Goal: Transaction & Acquisition: Purchase product/service

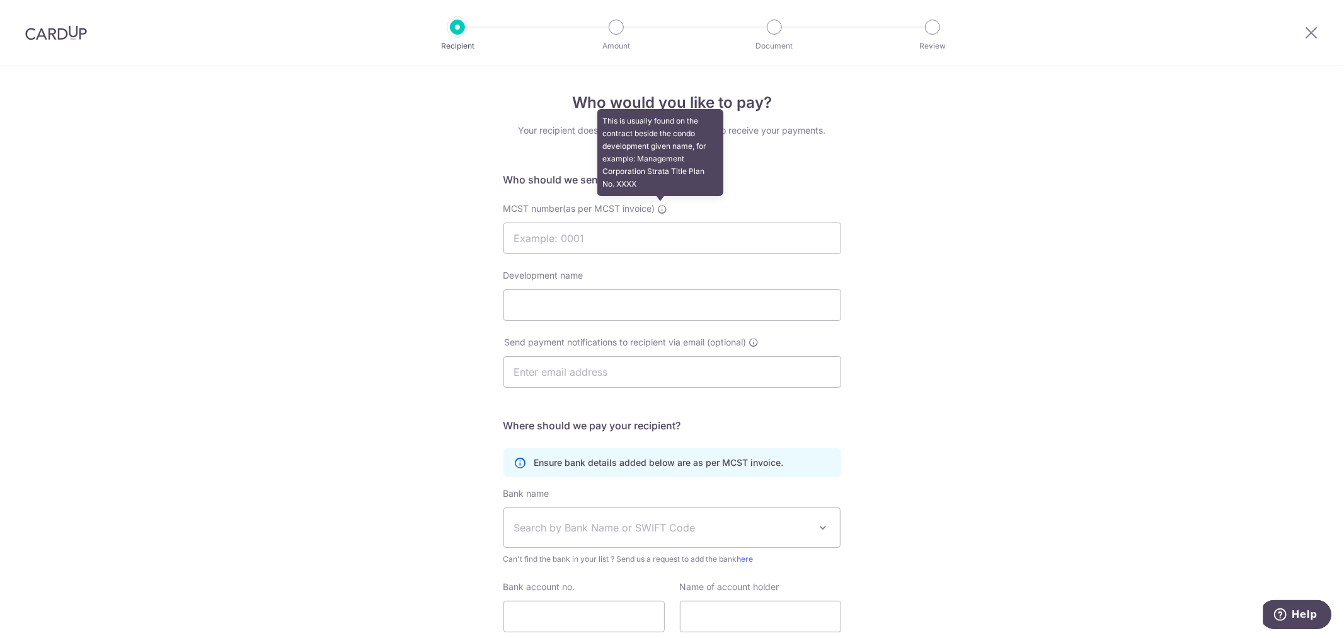
click at [663, 209] on icon at bounding box center [663, 209] width 10 height 10
click at [663, 222] on input "MCST number(as per MCST invoice) This is usually found on the contract beside t…" at bounding box center [673, 238] width 338 height 32
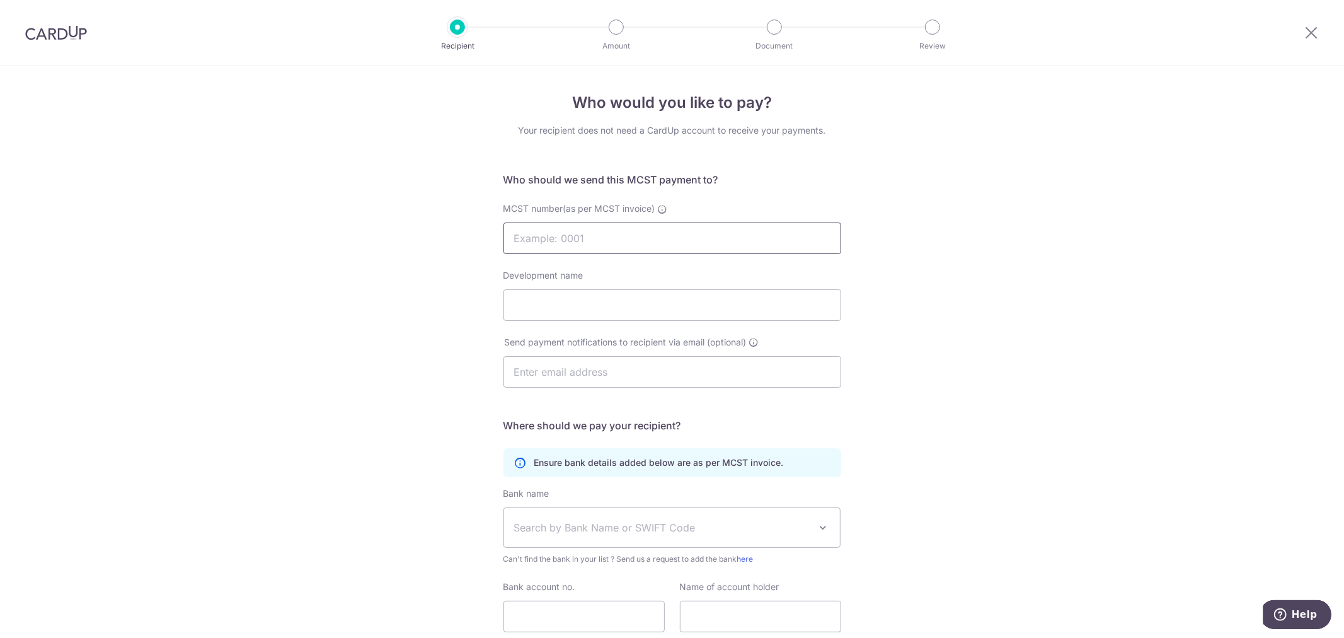
click at [603, 237] on input "MCST number(as per MCST invoice)" at bounding box center [673, 238] width 338 height 32
paste input "PHOENIX RESIDENTIA"
type input "PHOENIX RESIDENTIA"
drag, startPoint x: 626, startPoint y: 243, endPoint x: 448, endPoint y: 231, distance: 178.1
click at [448, 231] on div "Who would you like to pay? Your recipient does not need a CardUp account to rec…" at bounding box center [672, 399] width 1344 height 667
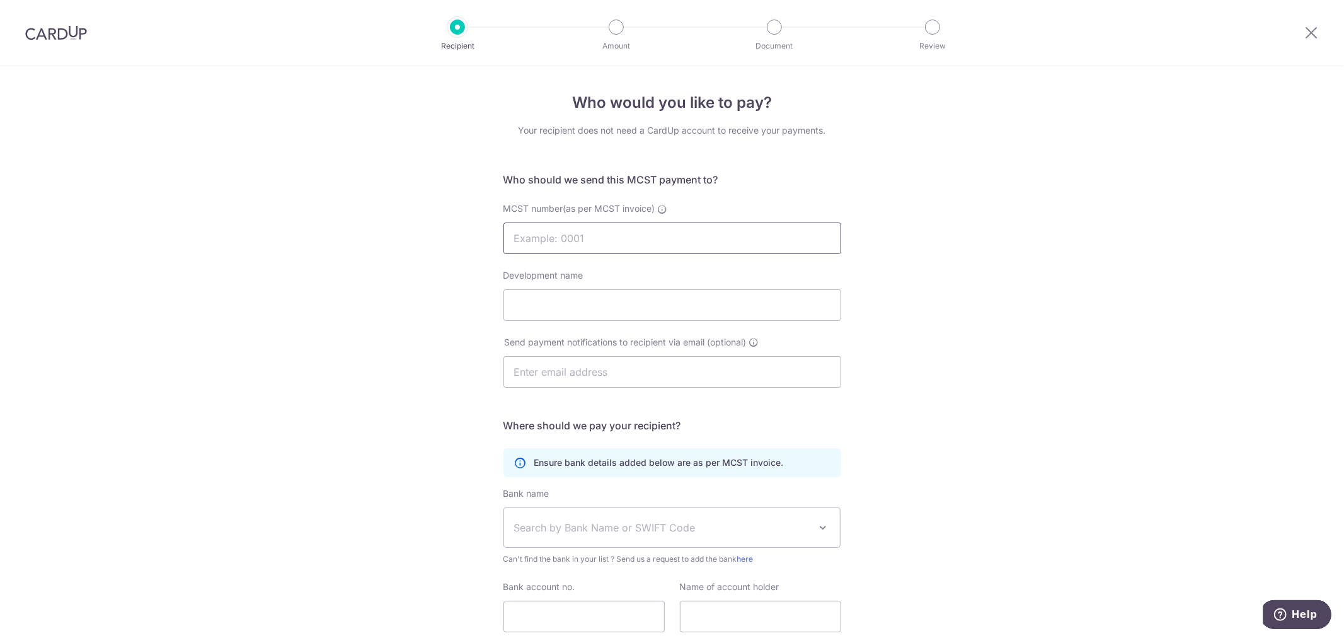
click at [677, 243] on input "MCST number(as per MCST invoice)" at bounding box center [673, 238] width 338 height 32
paste input "201804169G/201805800K"
type input "201804169G/201805800K"
click at [589, 298] on input "Development name" at bounding box center [673, 305] width 338 height 32
paste input "PASIR RIS 8 - MAIN"
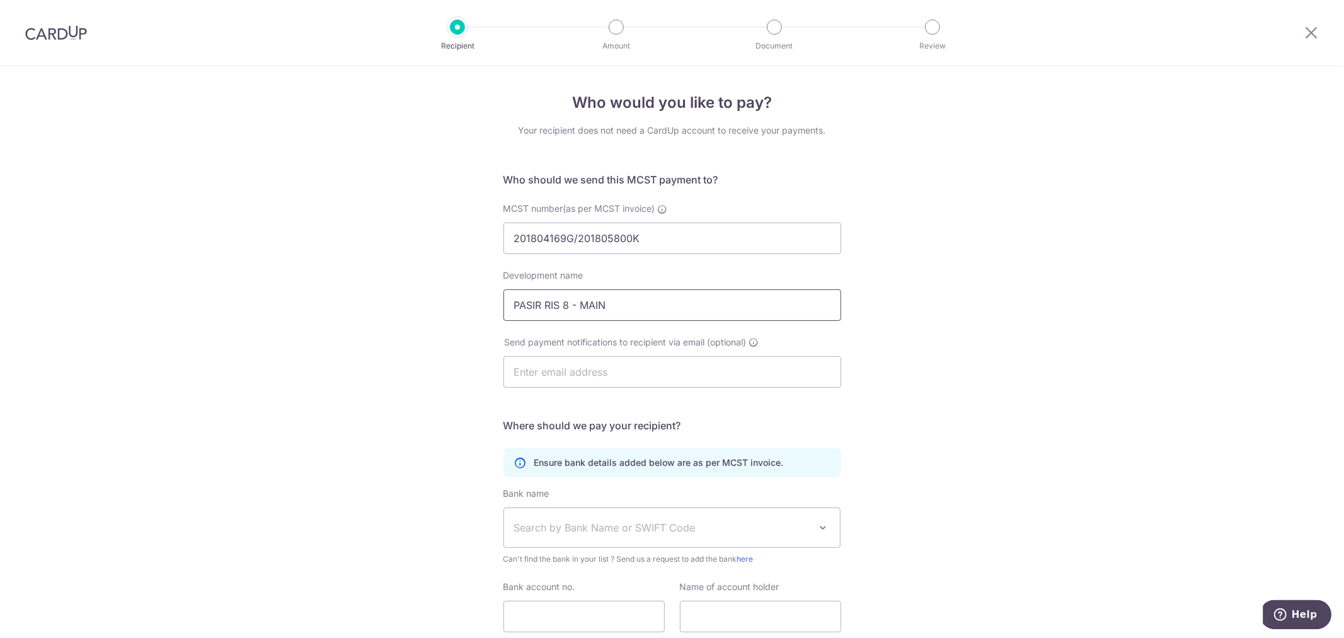
type input "PASIR RIS 8 - MAIN"
click at [675, 364] on input "text" at bounding box center [673, 372] width 338 height 32
paste input "pr8cmoffice@gmail.com"
type input "pr8cmoffice@gmail.com"
click at [362, 387] on div "Who would you like to pay? Your recipient does not need a CardUp account to rec…" at bounding box center [672, 399] width 1344 height 667
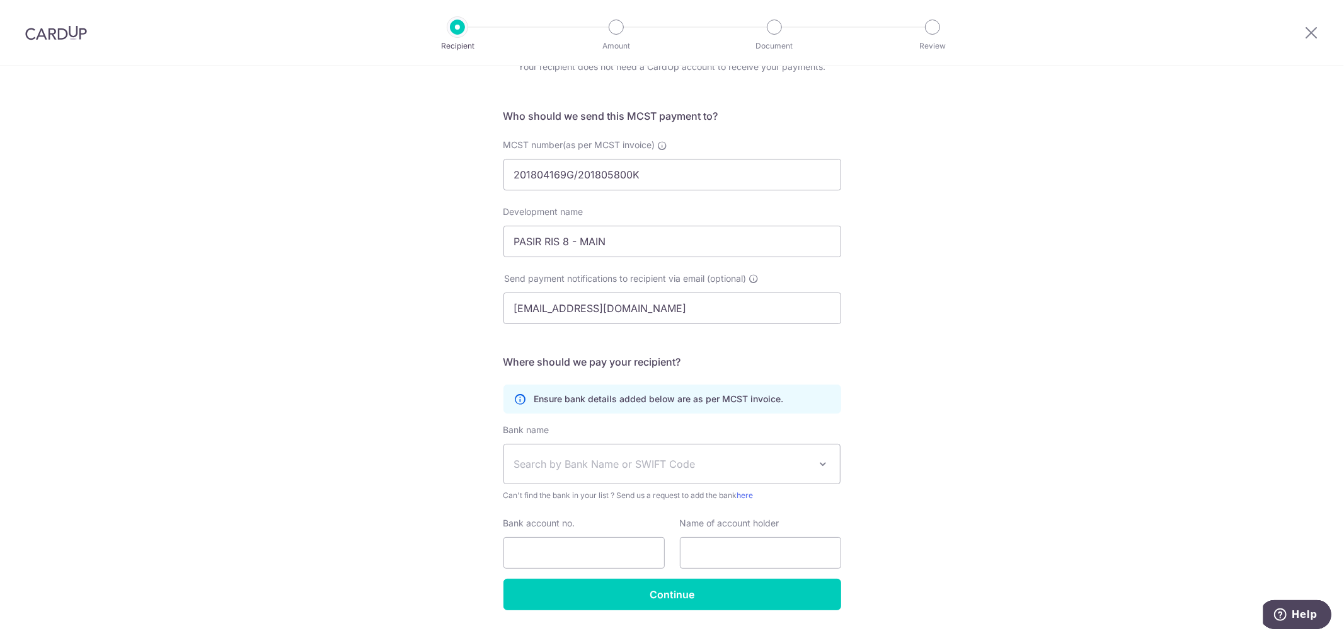
scroll to position [95, 0]
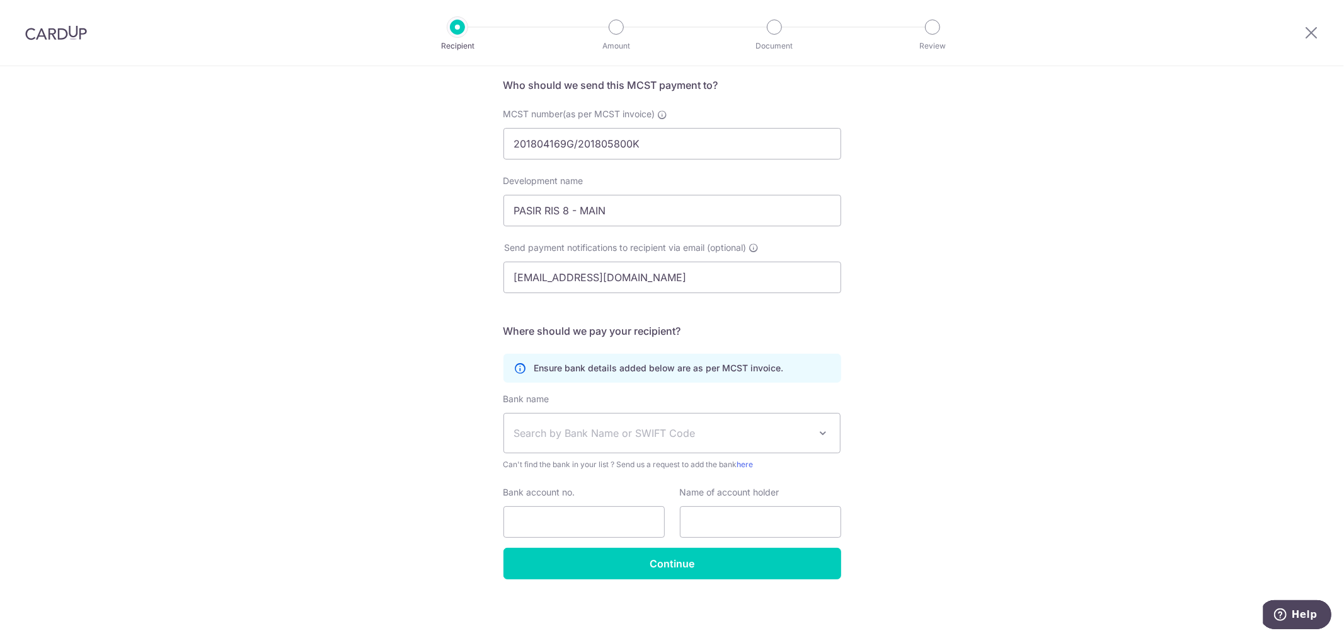
click at [630, 439] on span "Search by Bank Name or SWIFT Code" at bounding box center [662, 432] width 296 height 15
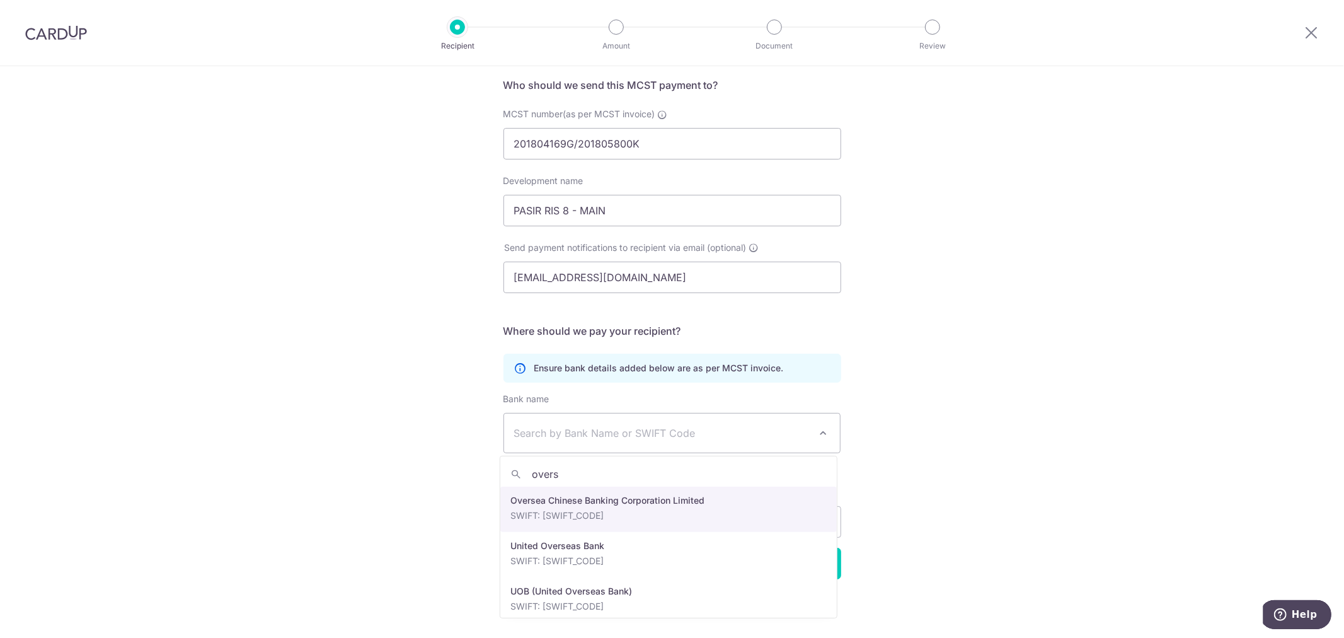
type input "overs"
select select "12"
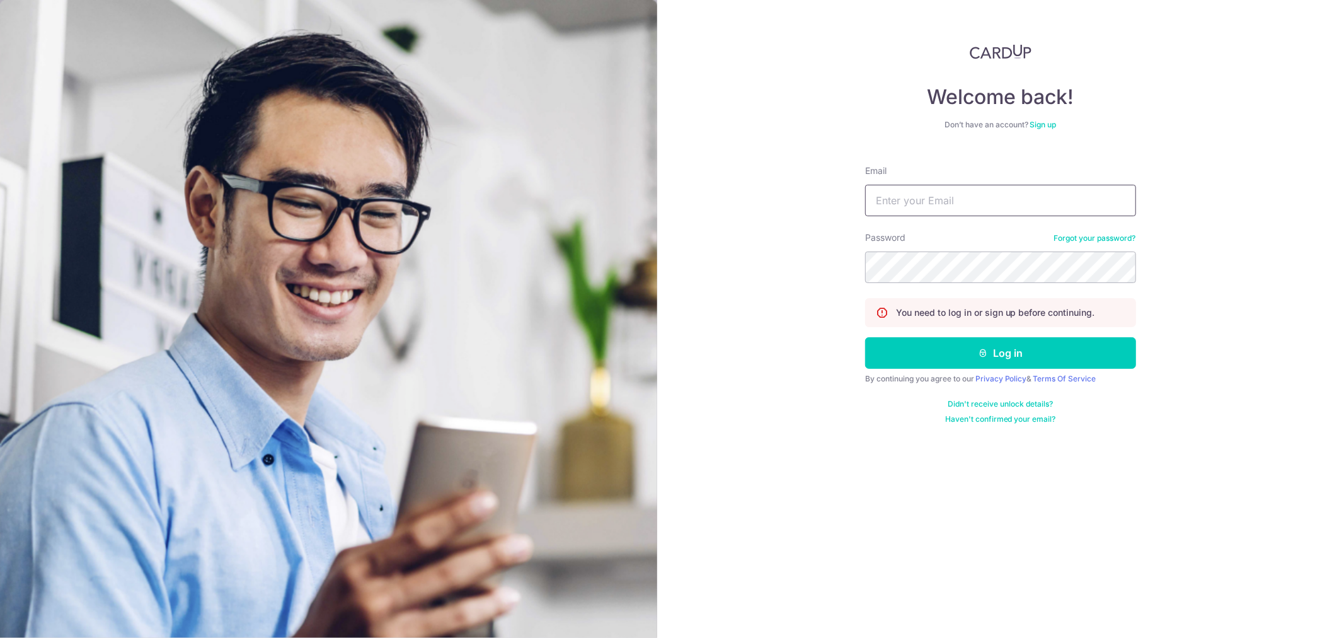
click at [935, 194] on input "Email" at bounding box center [1000, 201] width 271 height 32
type input "aero0504@gmail.com"
click at [865, 337] on button "Log in" at bounding box center [1000, 353] width 271 height 32
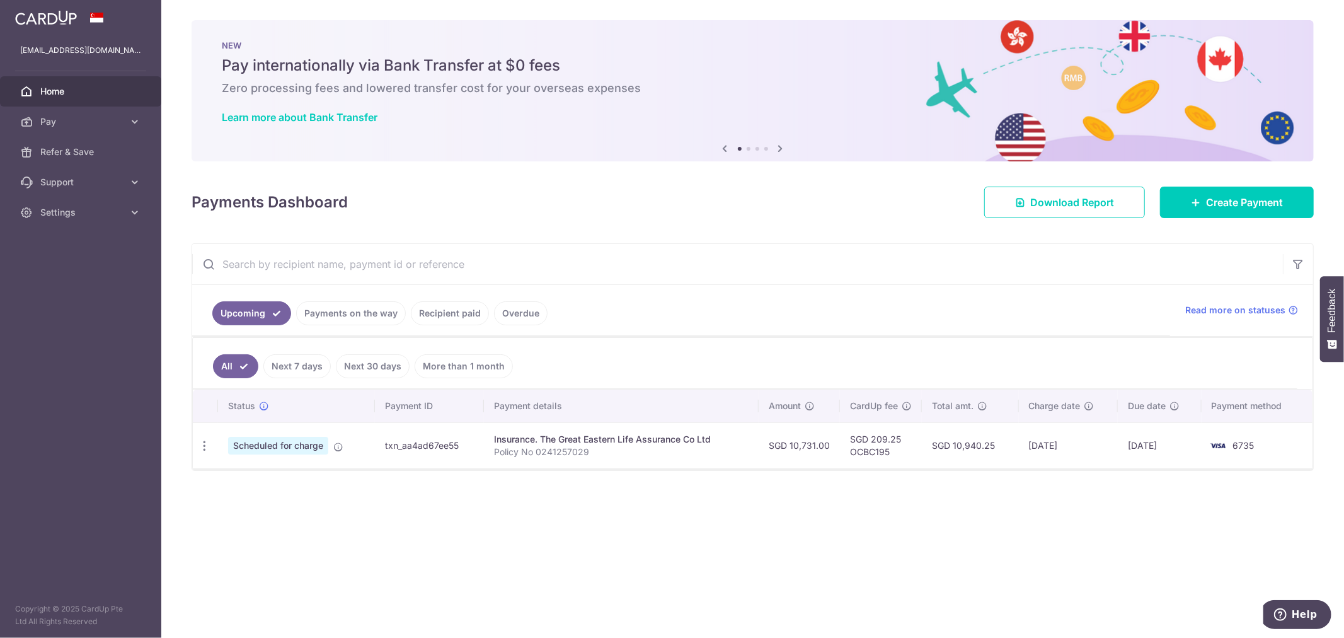
click at [343, 319] on link "Payments on the way" at bounding box center [351, 313] width 110 height 24
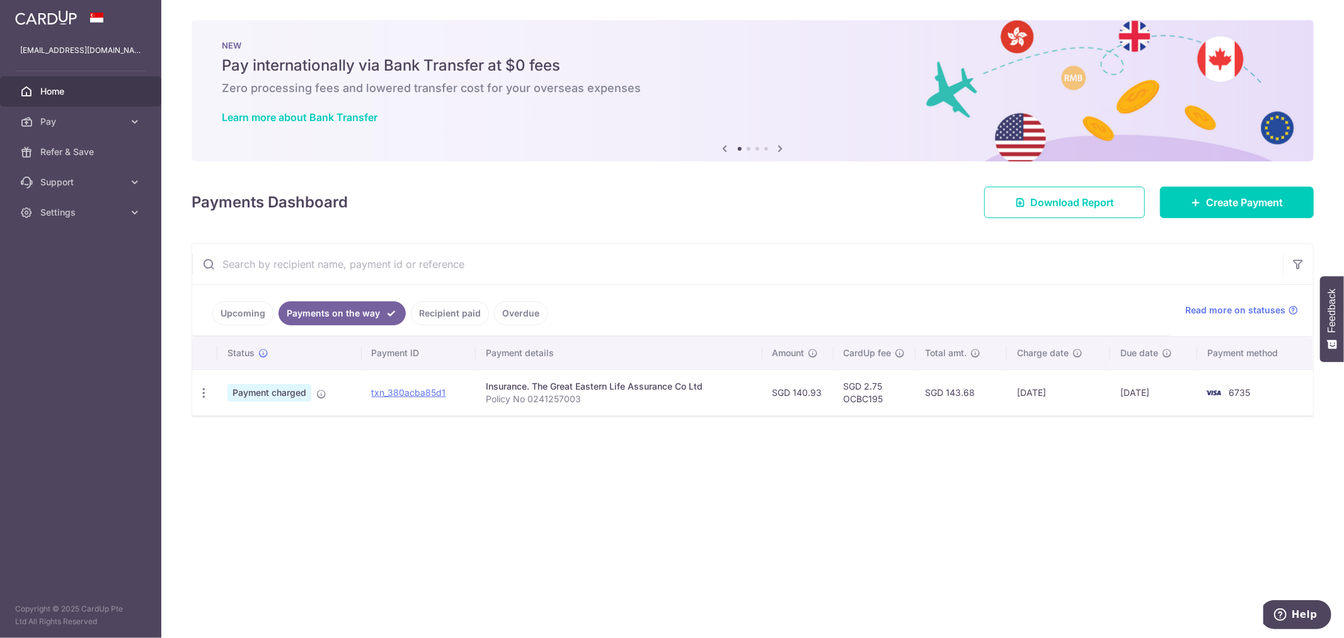
click at [239, 316] on link "Upcoming" at bounding box center [242, 313] width 61 height 24
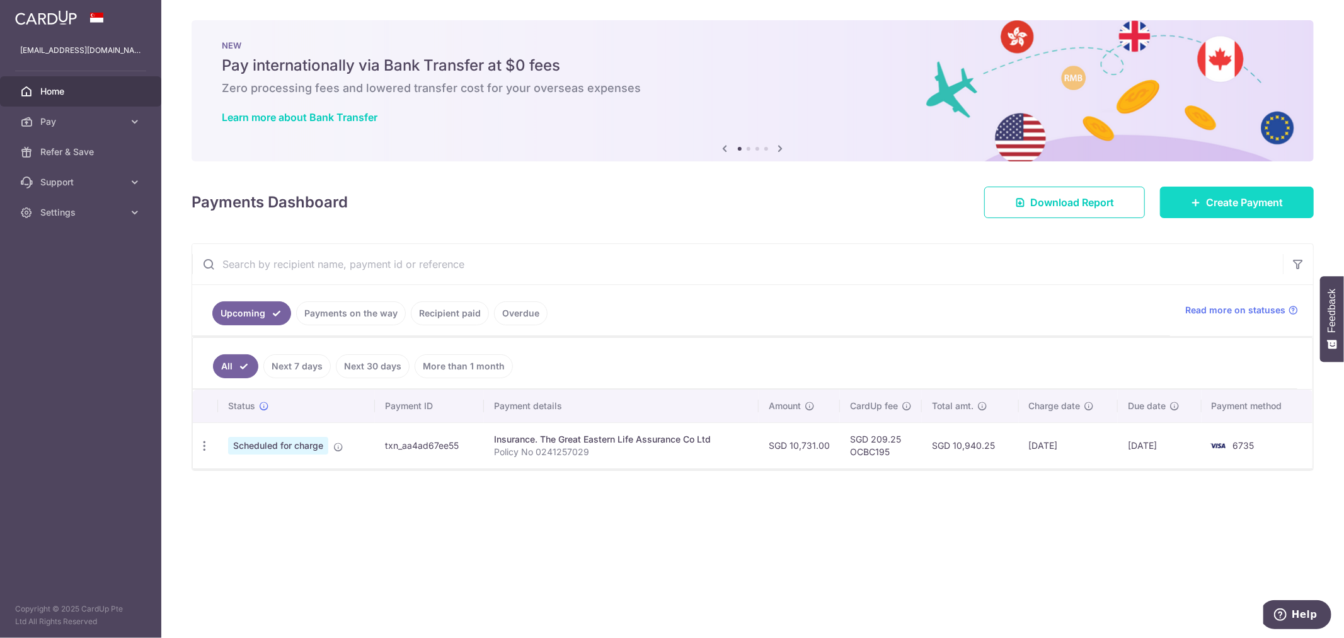
click at [1224, 196] on span "Create Payment" at bounding box center [1244, 202] width 77 height 15
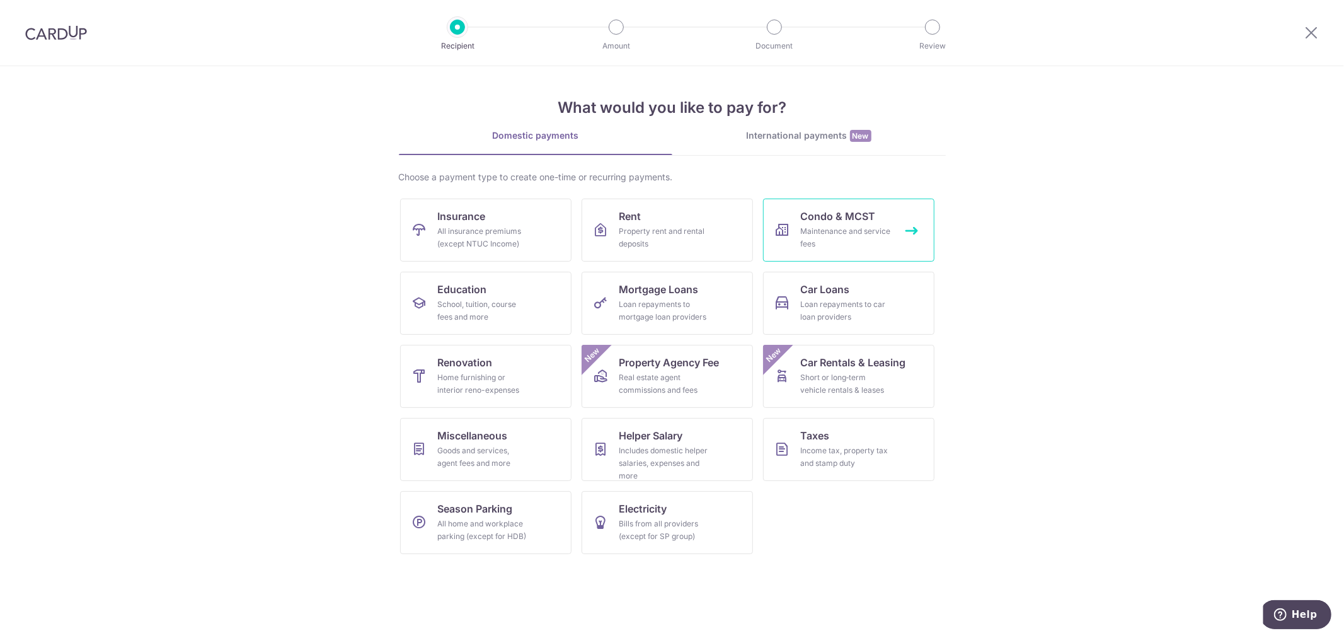
click at [841, 217] on span "Condo & MCST" at bounding box center [838, 216] width 75 height 15
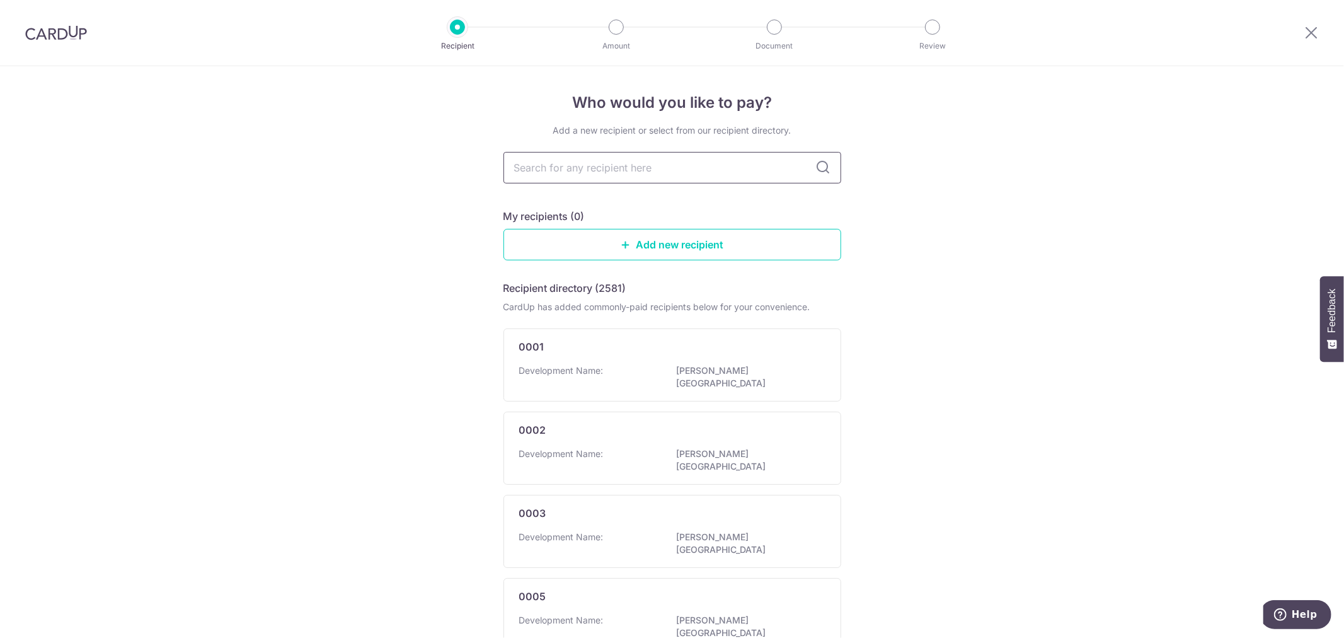
click at [662, 173] on input "text" at bounding box center [673, 168] width 338 height 32
type input "Pasir"
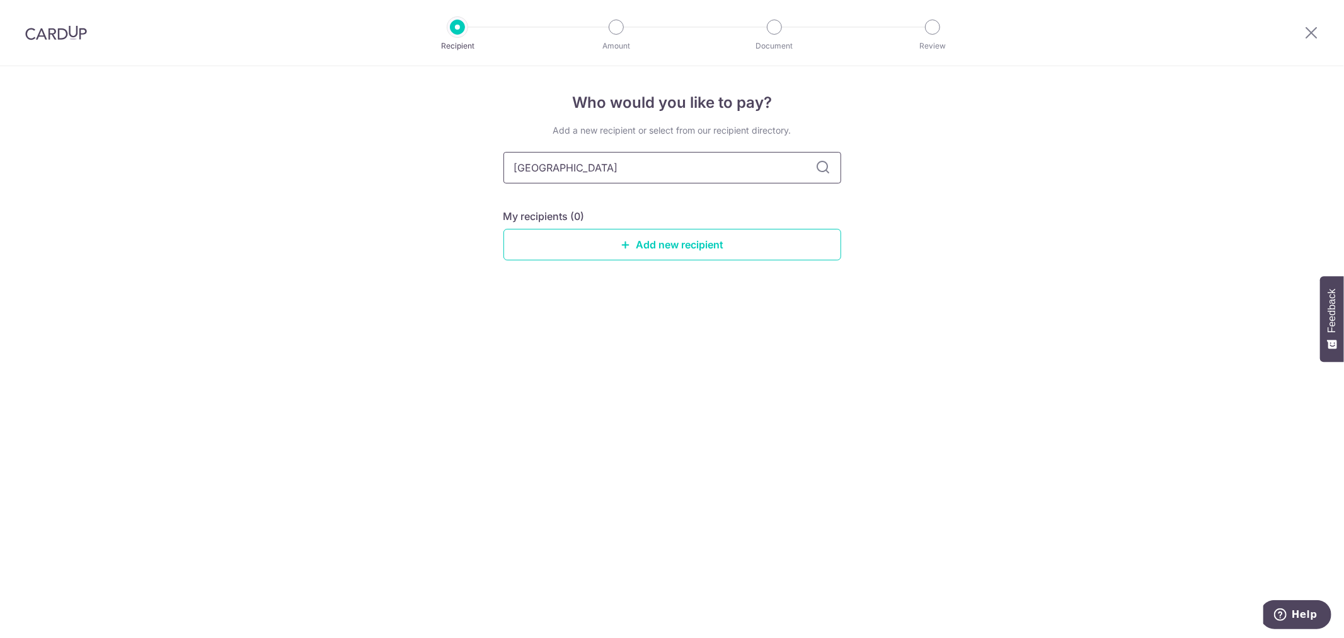
type input "Pasir Ris"
drag, startPoint x: 577, startPoint y: 166, endPoint x: 425, endPoint y: 156, distance: 151.5
click at [427, 156] on div "Who would you like to pay? Add a new recipient or select from our recipient dir…" at bounding box center [672, 352] width 1344 height 572
click at [1016, 441] on div "Who would you like to pay? Add a new recipient or select from our recipient dir…" at bounding box center [672, 352] width 1344 height 572
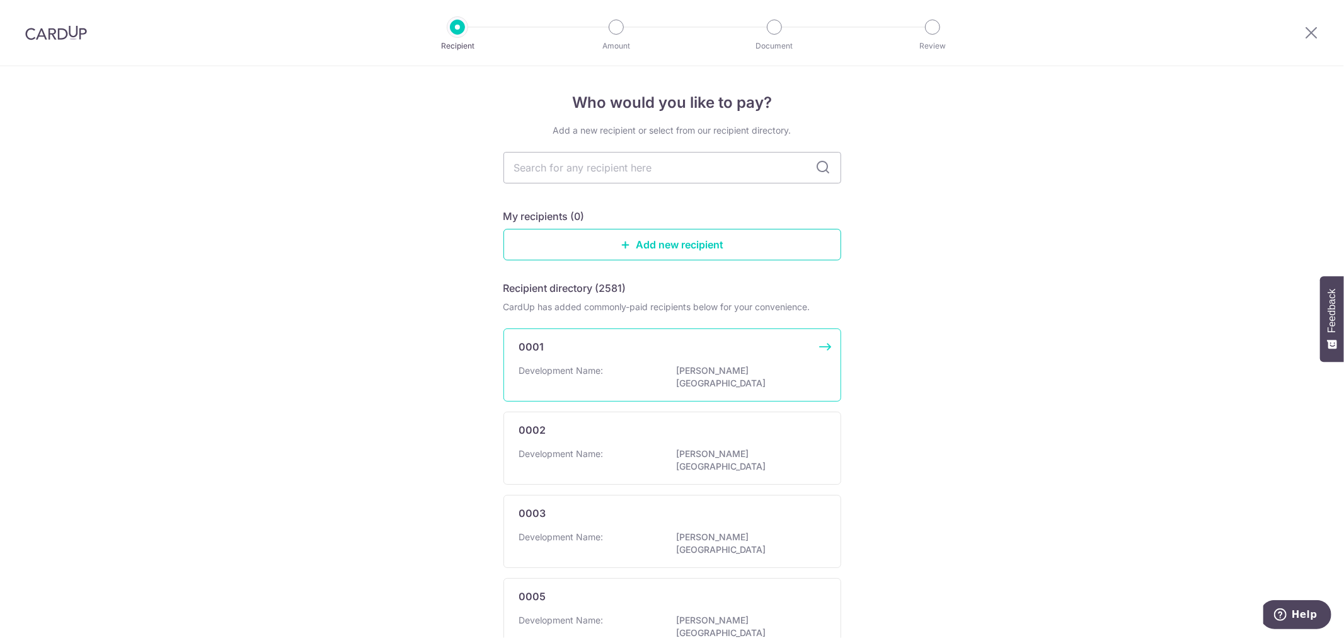
click at [728, 361] on div "0001 Development Name: BENG TONG MANSION" at bounding box center [673, 364] width 338 height 73
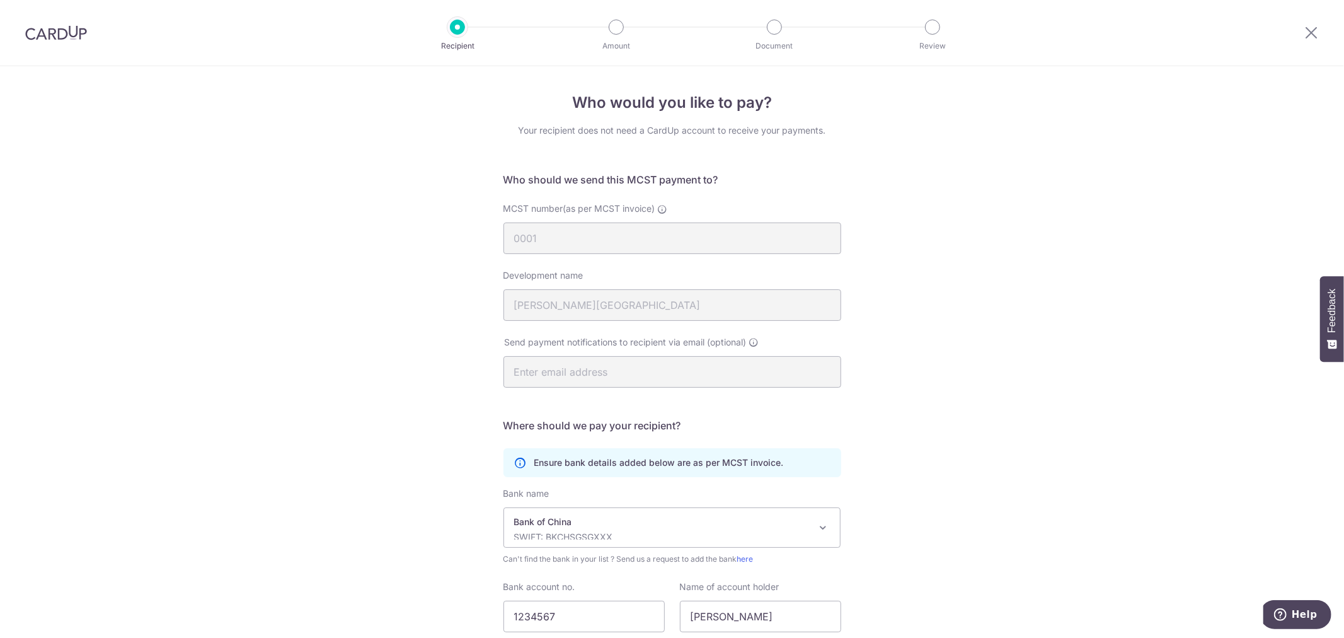
click at [452, 32] on div at bounding box center [457, 27] width 15 height 15
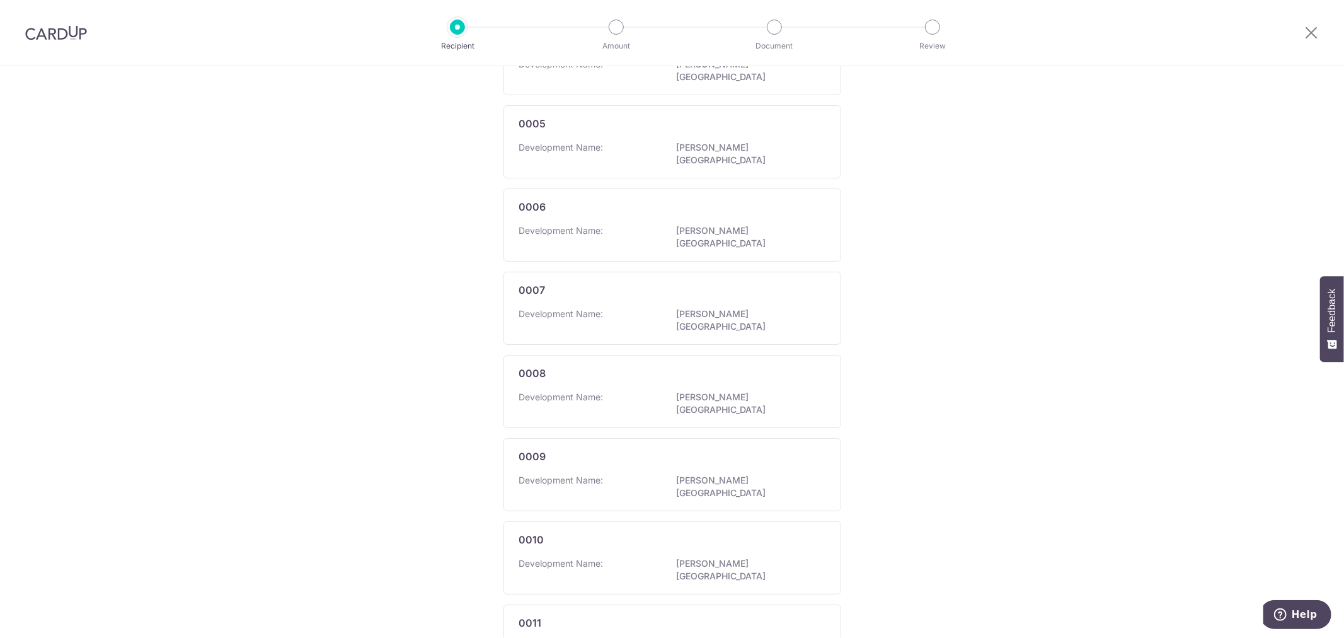
scroll to position [580, 0]
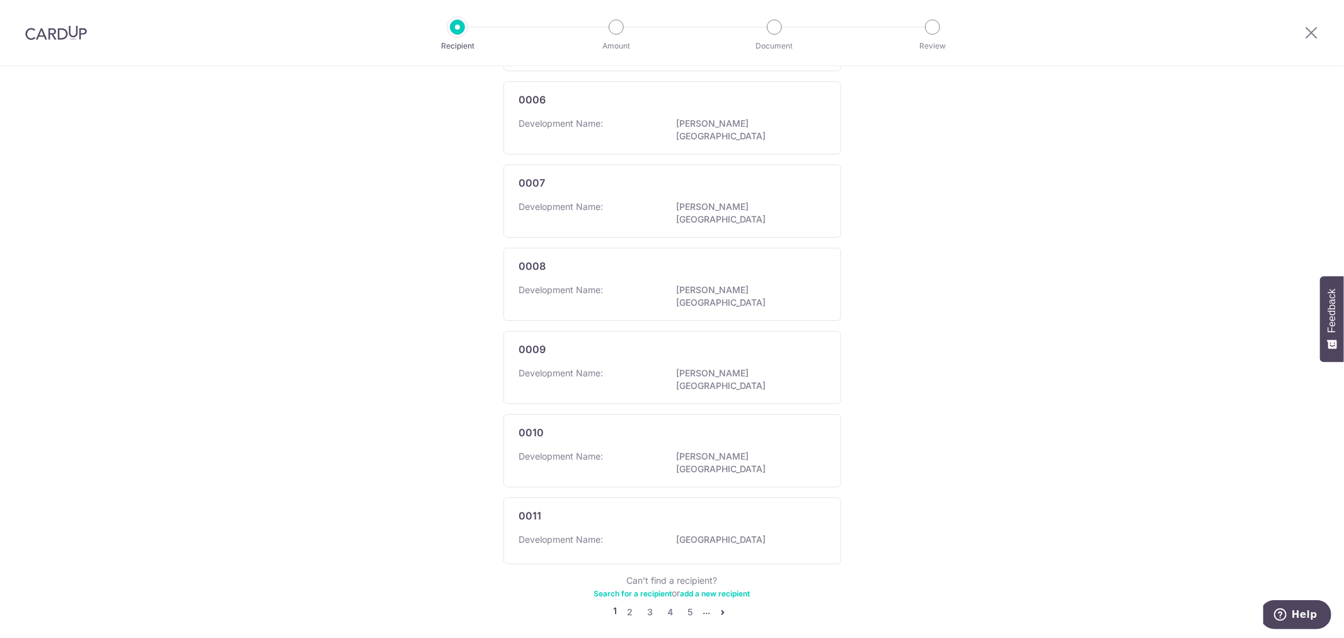
click at [720, 607] on icon "pager" at bounding box center [723, 612] width 10 height 10
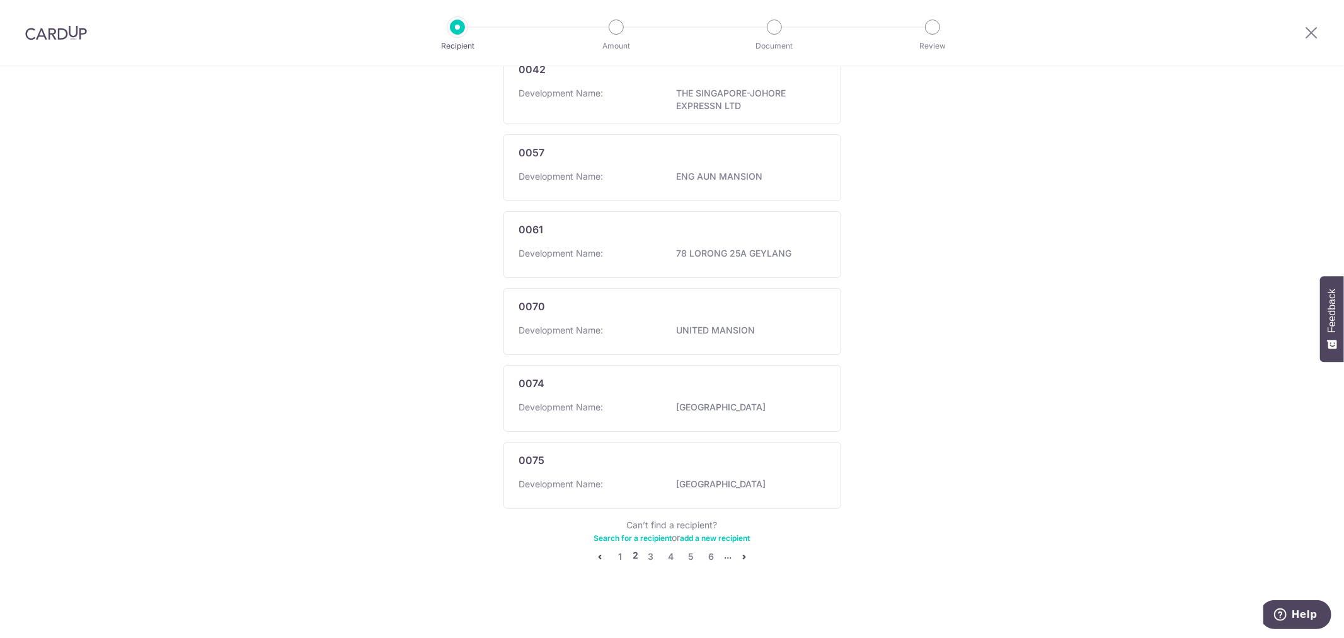
scroll to position [586, 0]
click at [616, 536] on link "Search for a recipient" at bounding box center [633, 536] width 78 height 9
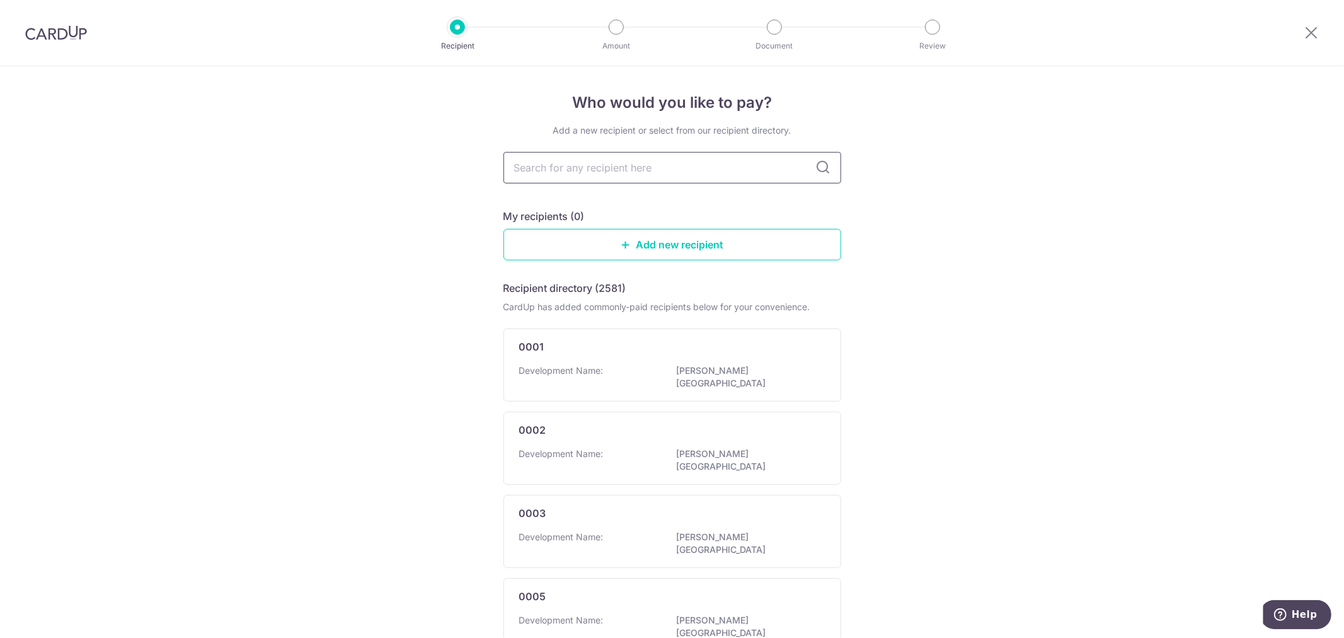
drag, startPoint x: 992, startPoint y: 168, endPoint x: 816, endPoint y: 175, distance: 176.0
click at [596, 172] on input "text" at bounding box center [673, 168] width 338 height 32
type input "phoenix"
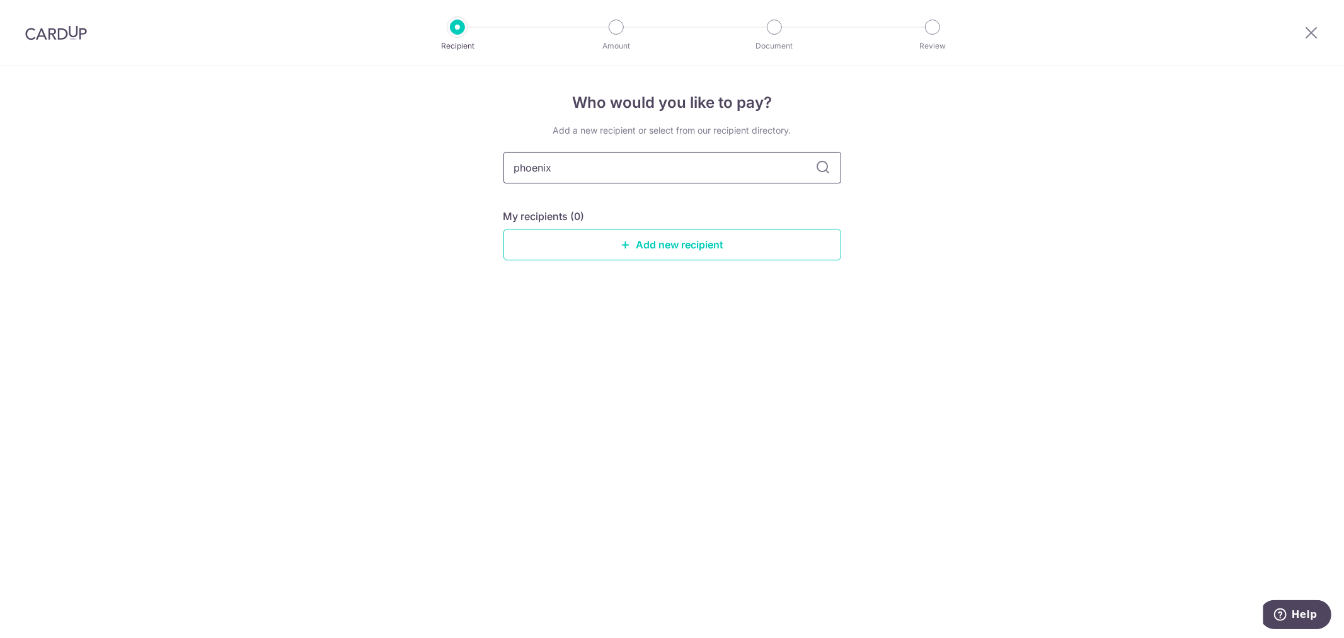
click at [815, 167] on input "phoenix" at bounding box center [673, 168] width 338 height 32
drag, startPoint x: 635, startPoint y: 155, endPoint x: 473, endPoint y: 164, distance: 162.2
click at [473, 164] on div "Who would you like to pay? Add a new recipient or select from our recipient dir…" at bounding box center [672, 352] width 1344 height 572
type input "pasir"
click at [827, 167] on icon at bounding box center [823, 167] width 15 height 15
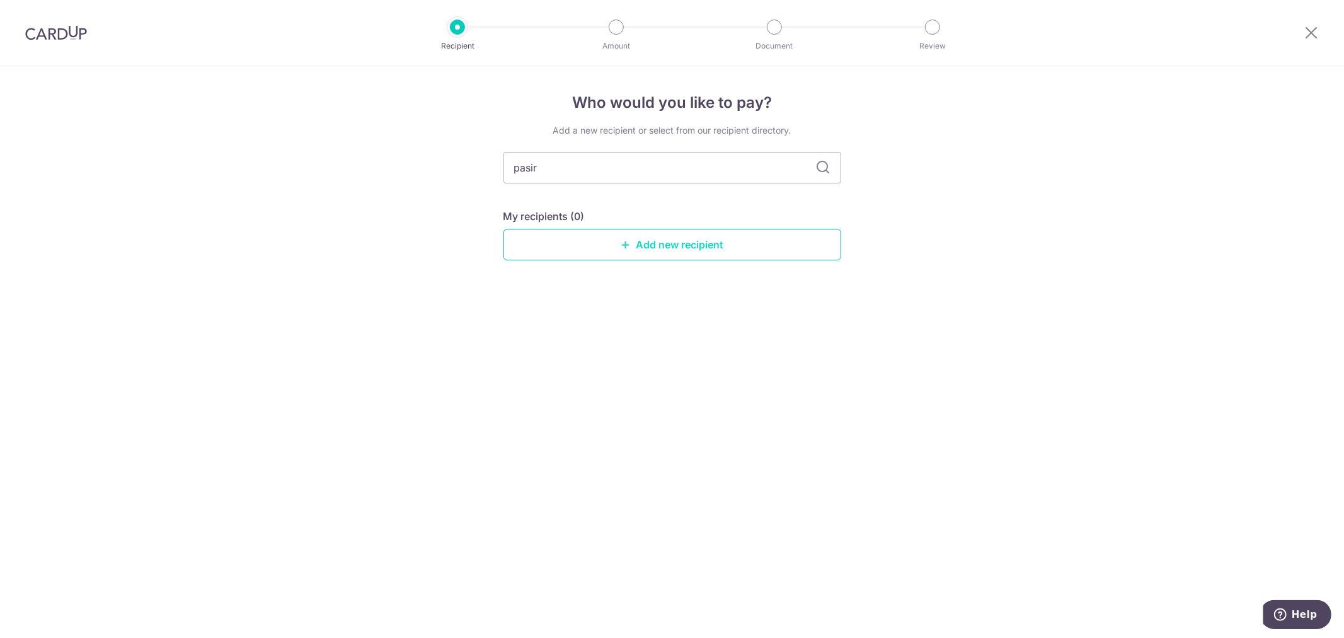
click at [658, 249] on link "Add new recipient" at bounding box center [673, 245] width 338 height 32
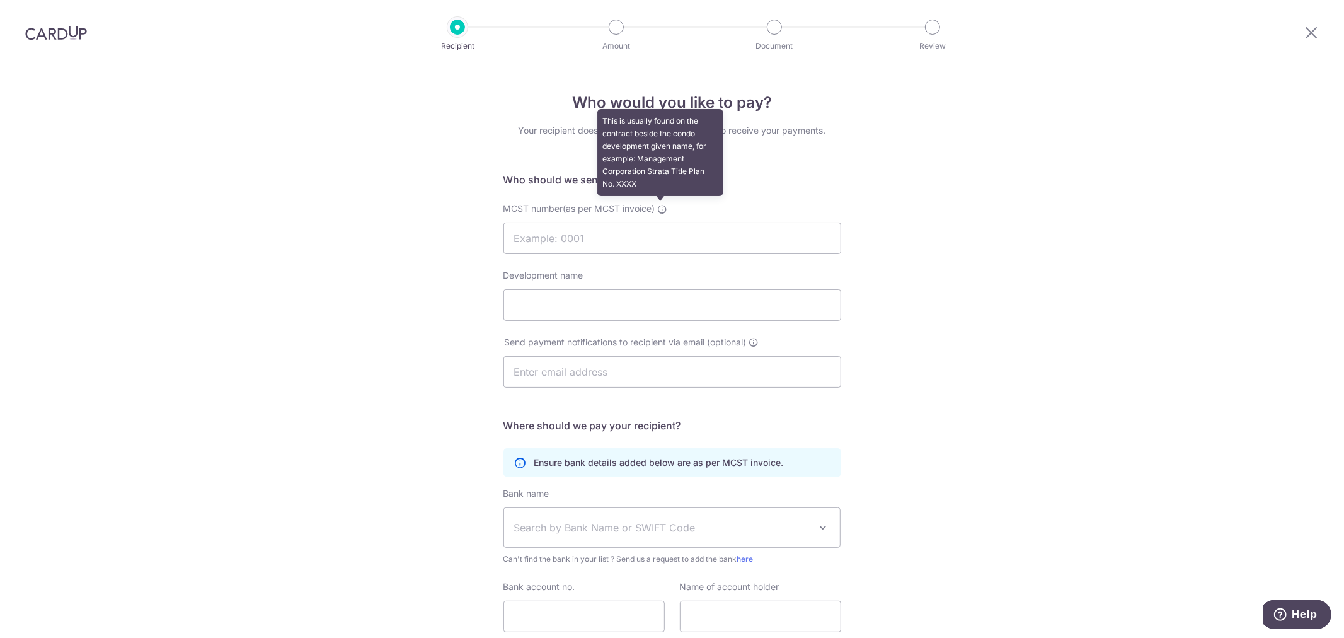
click at [660, 206] on icon at bounding box center [663, 209] width 10 height 10
click at [660, 222] on input "MCST number(as per MCST invoice) This is usually found on the contract beside t…" at bounding box center [673, 238] width 338 height 32
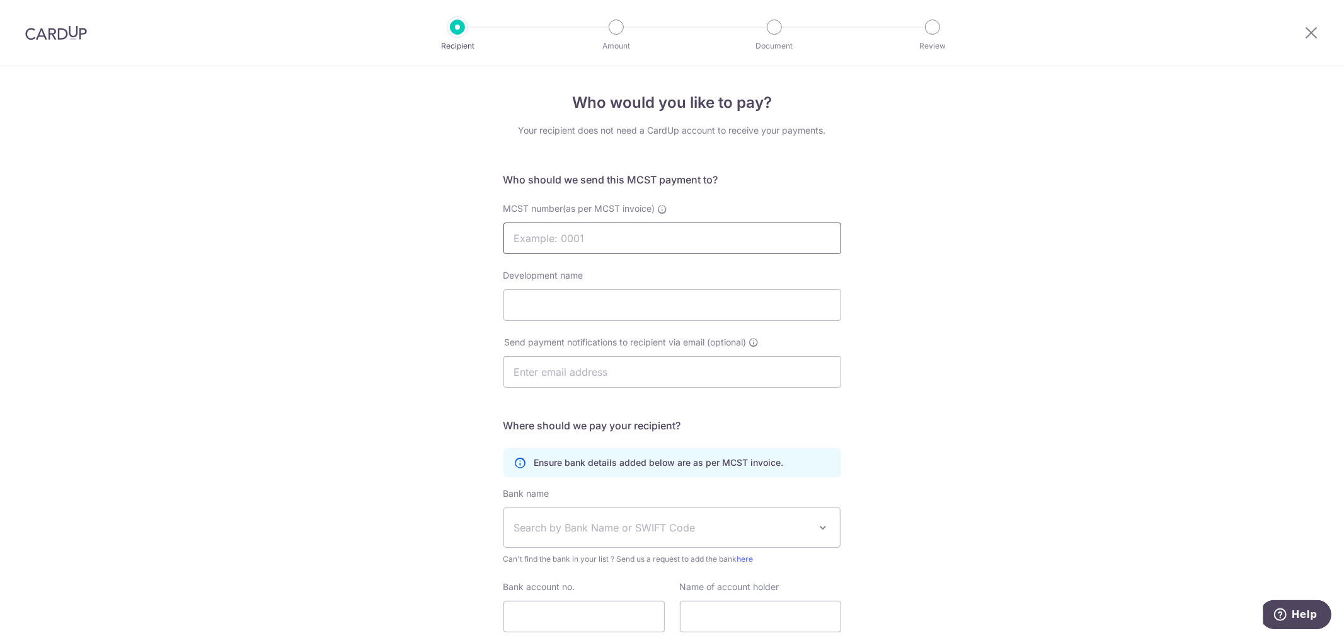
paste input "201804169G/201805800K"
type input "201804169G/201805800K"
click at [628, 301] on input "Development name" at bounding box center [673, 305] width 338 height 32
paste input "PASIR RIS 8 - MAIN"
type input "PASIR RIS 8 - MAIN"
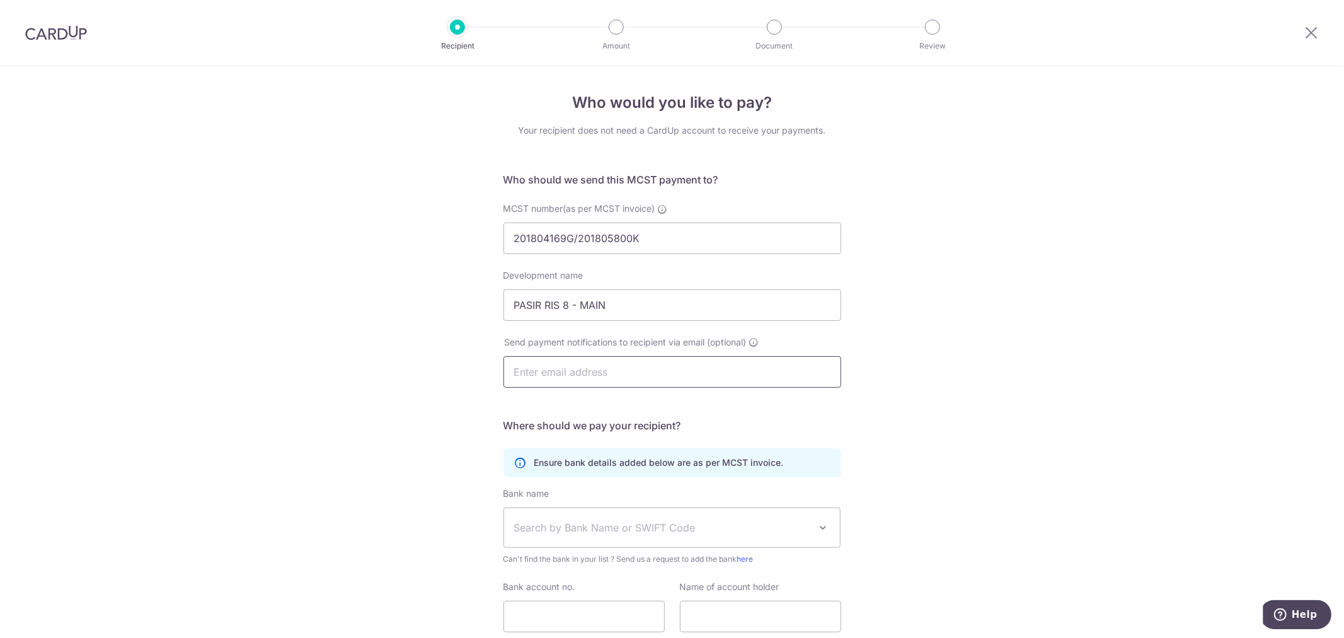
click at [580, 377] on input "text" at bounding box center [673, 372] width 338 height 32
click at [682, 362] on input "text" at bounding box center [673, 372] width 338 height 32
paste input "[EMAIL_ADDRESS][DOMAIN_NAME]"
type input "[EMAIL_ADDRESS][DOMAIN_NAME]"
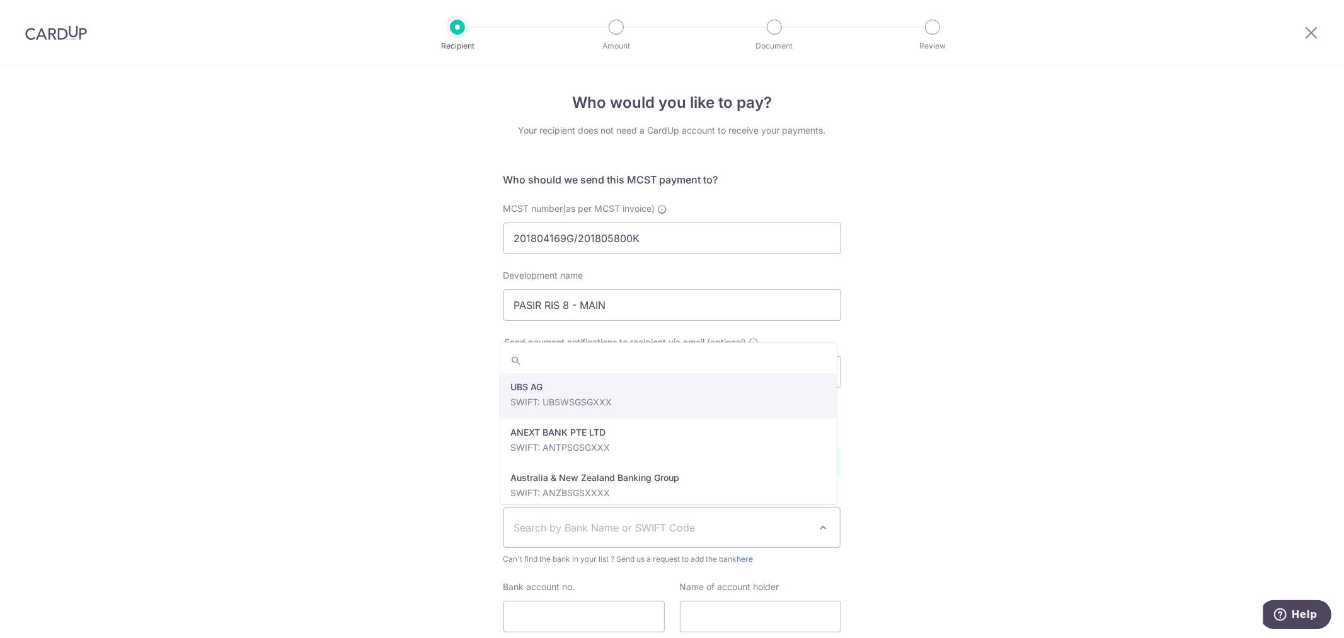
click at [626, 532] on span "Search by Bank Name or SWIFT Code" at bounding box center [662, 527] width 296 height 15
type input "overs"
select select "12"
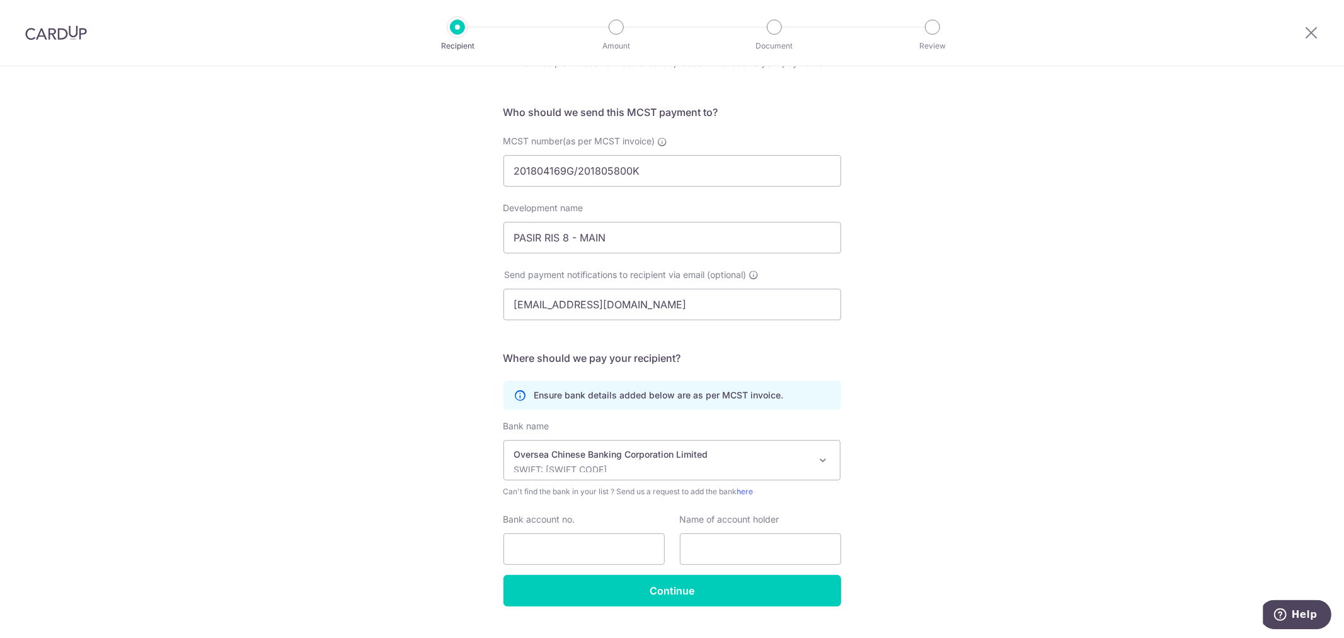
scroll to position [95, 0]
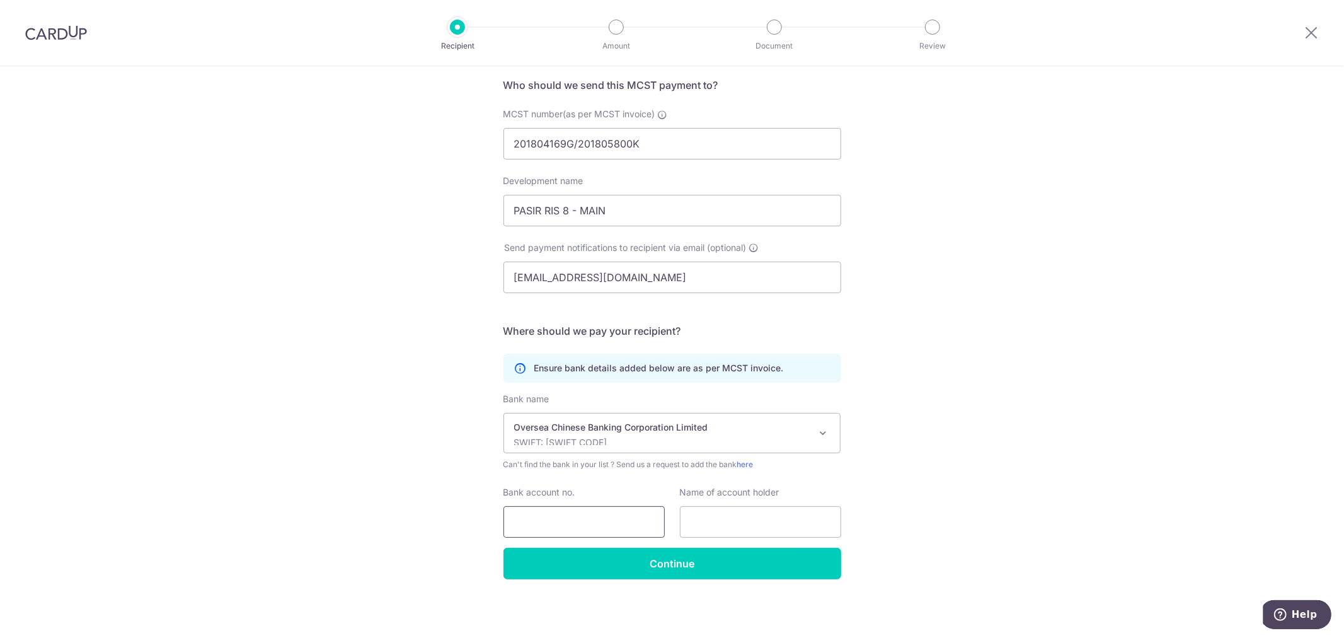
click at [609, 518] on input "Bank account no." at bounding box center [584, 522] width 161 height 32
paste input "625-337035-001"
click at [534, 520] on input "625-337035-001" at bounding box center [584, 522] width 161 height 32
click at [568, 521] on input "625337035-001" at bounding box center [584, 522] width 161 height 32
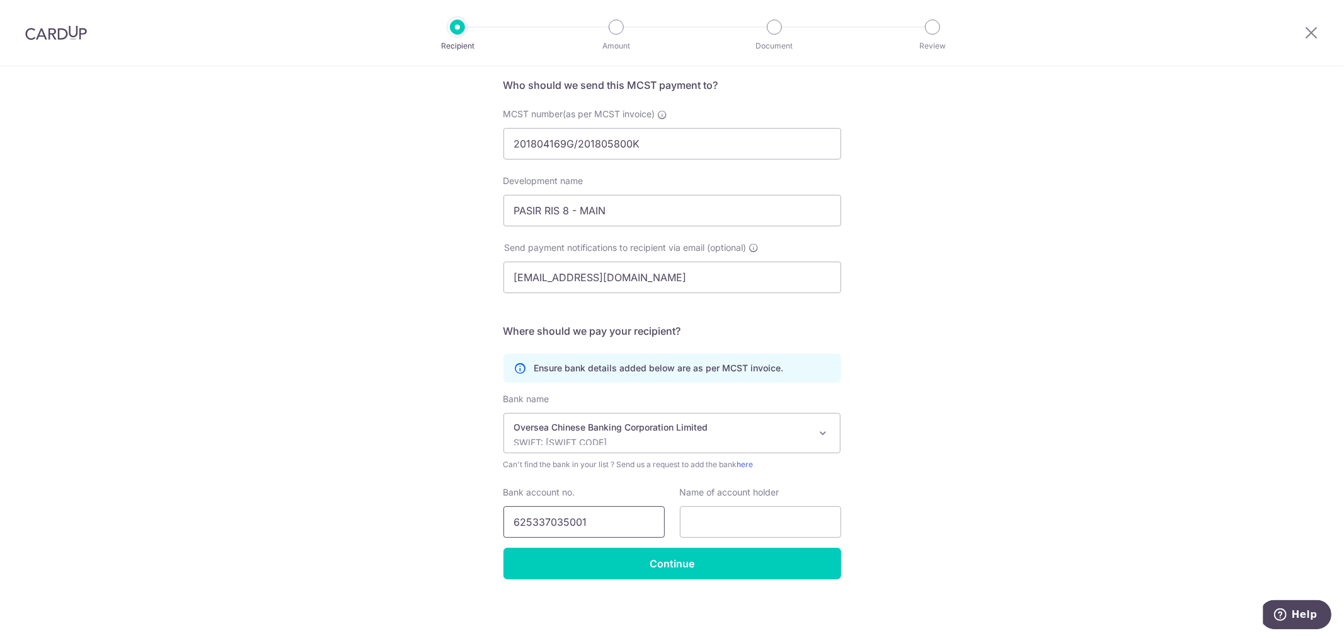
type input "625337035001"
click at [711, 517] on input "text" at bounding box center [760, 522] width 161 height 32
paste input "PHOENIX RESIDENTIAL P L & PHOENIX COMMERCIAL P L - MAIN MF ACCOUNT"
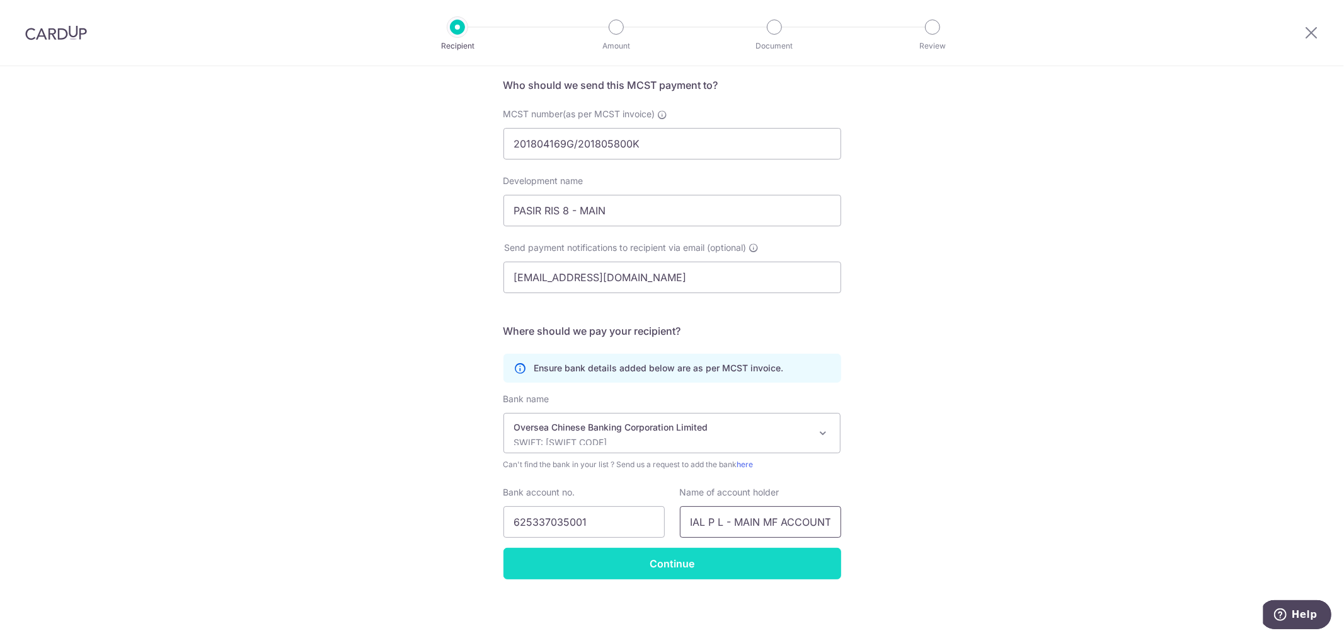
type input "PHOENIX RESIDENTIAL P L & PHOENIX COMMERCIAL P L - MAIN MF ACCOUNT"
click at [741, 556] on input "Continue" at bounding box center [673, 564] width 338 height 32
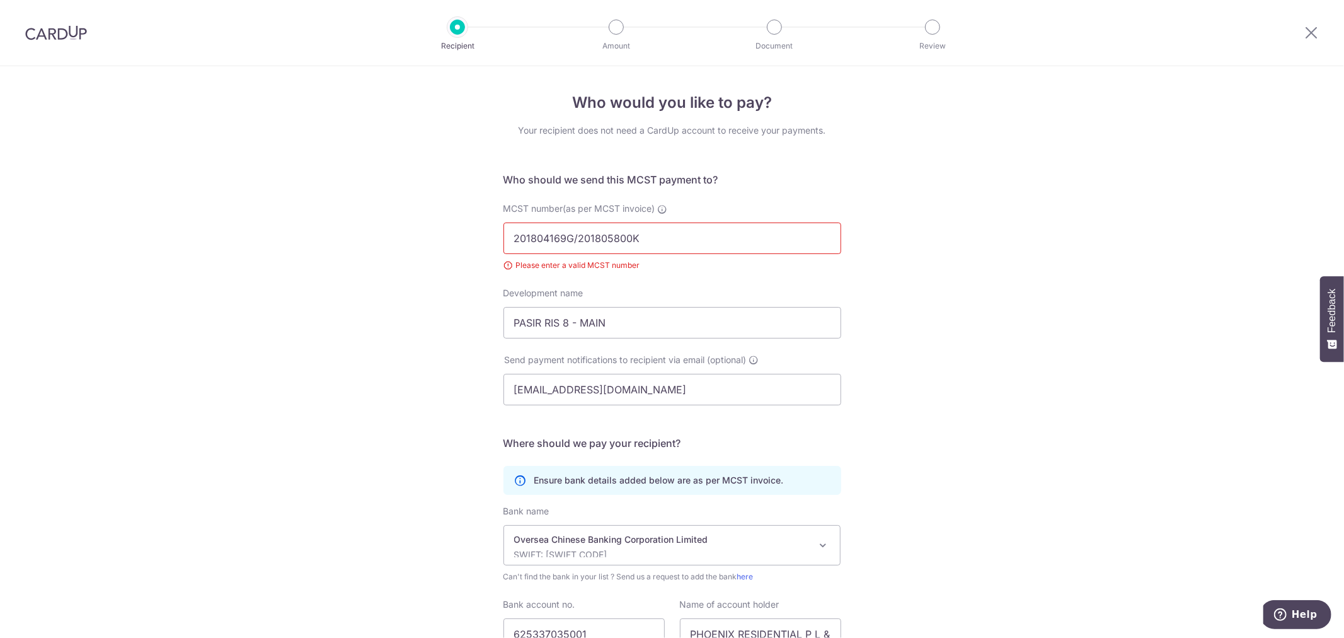
scroll to position [112, 0]
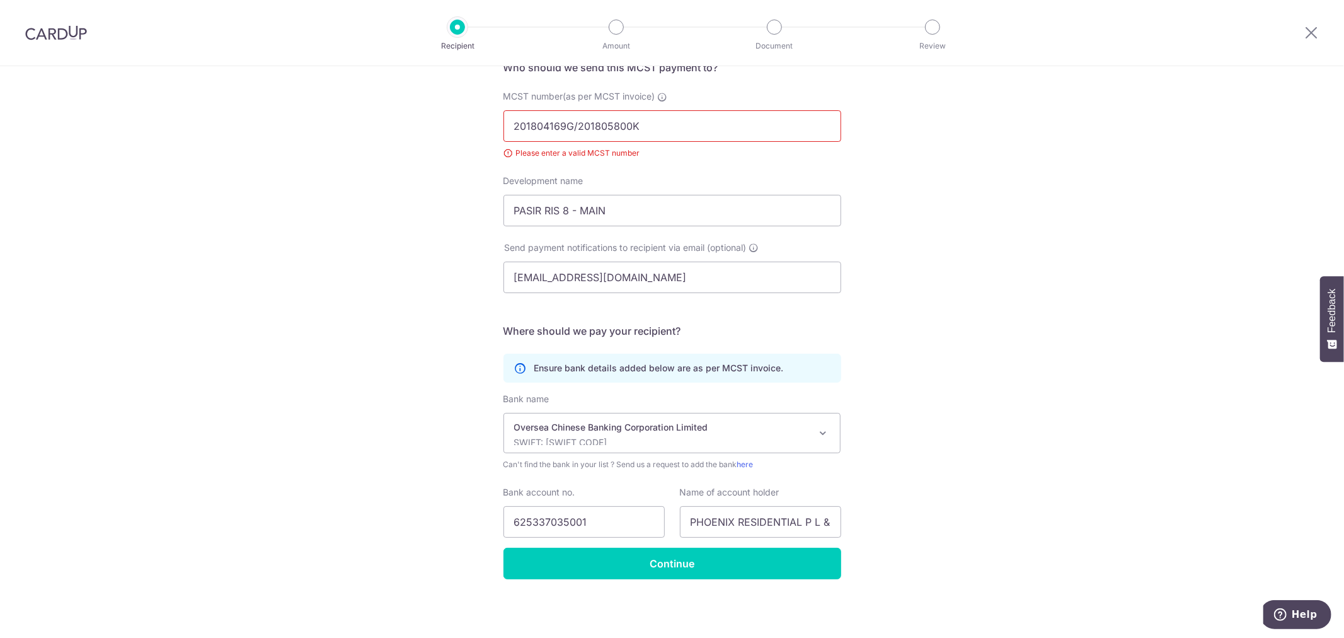
click at [640, 127] on input "201804169G/201805800K" at bounding box center [673, 126] width 338 height 32
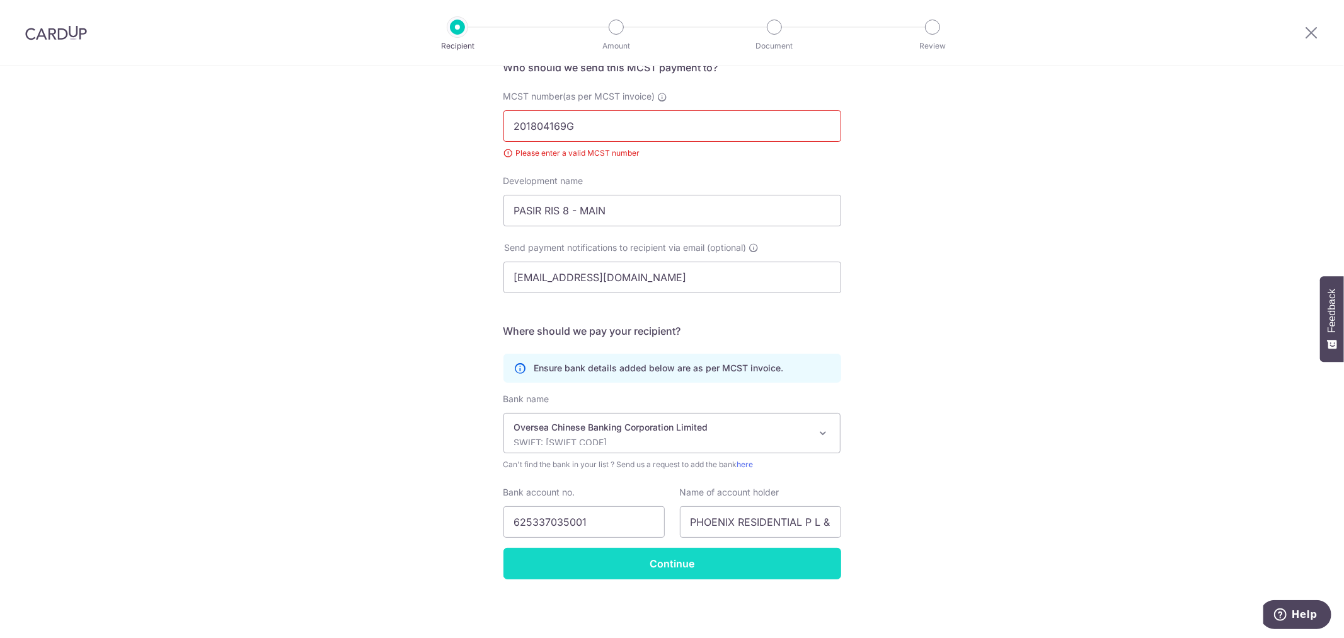
type input "201804169G"
click at [740, 565] on input "Continue" at bounding box center [673, 564] width 338 height 32
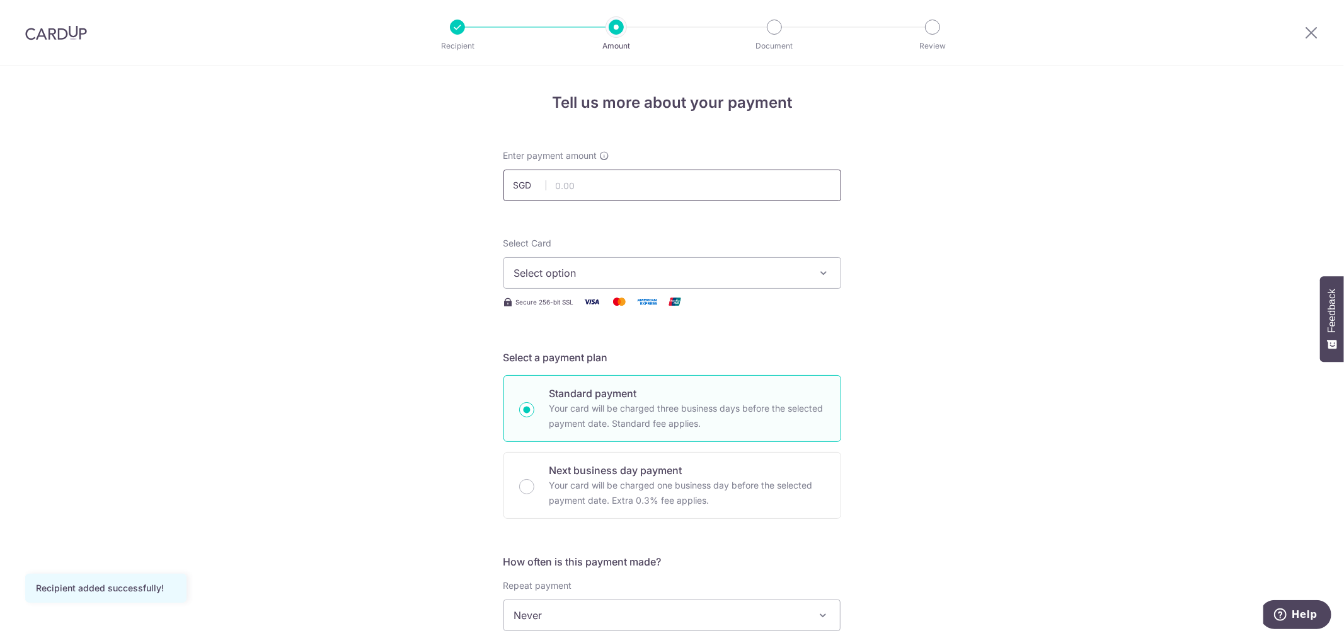
click at [640, 188] on input "text" at bounding box center [673, 186] width 338 height 32
type input "42.04"
click at [530, 272] on span "Select option" at bounding box center [661, 272] width 294 height 15
click at [572, 361] on span "**** 6735" at bounding box center [568, 362] width 48 height 15
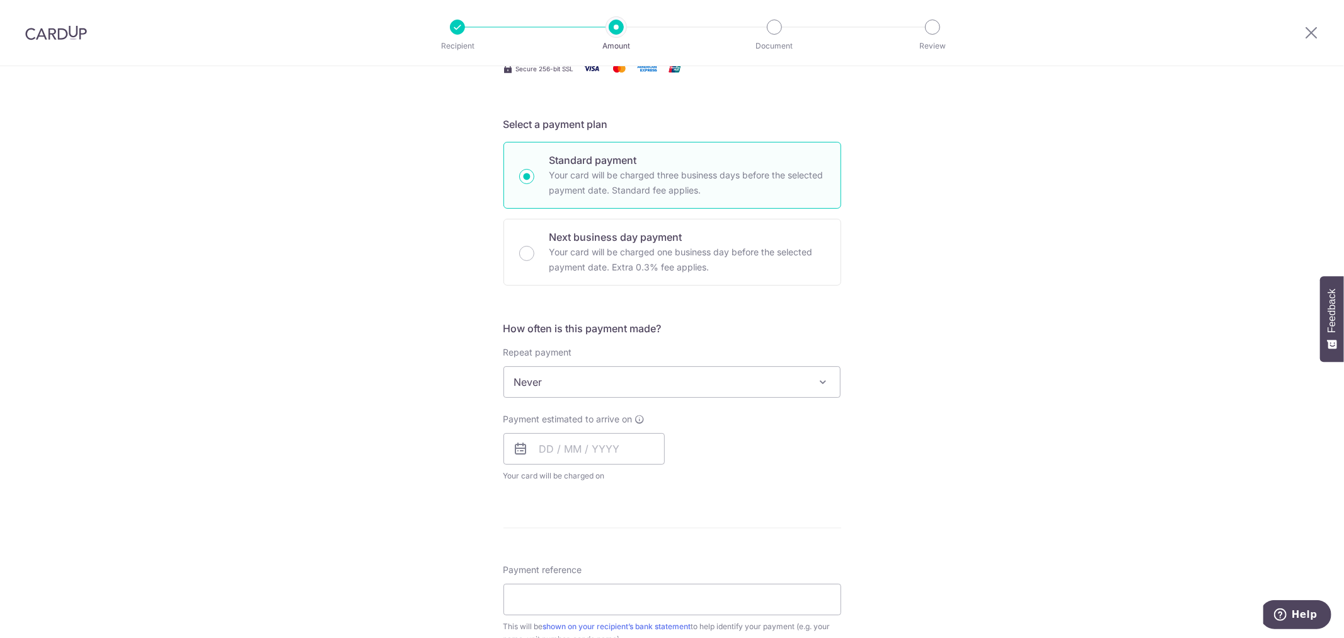
scroll to position [232, 0]
click at [657, 383] on span "Never" at bounding box center [672, 383] width 337 height 30
click at [316, 391] on div "Tell us more about your payment Enter payment amount SGD 42.04 42.04 Recipient …" at bounding box center [672, 430] width 1344 height 1192
click at [584, 456] on input "text" at bounding box center [584, 450] width 161 height 32
click at [549, 568] on link "6" at bounding box center [554, 565] width 20 height 20
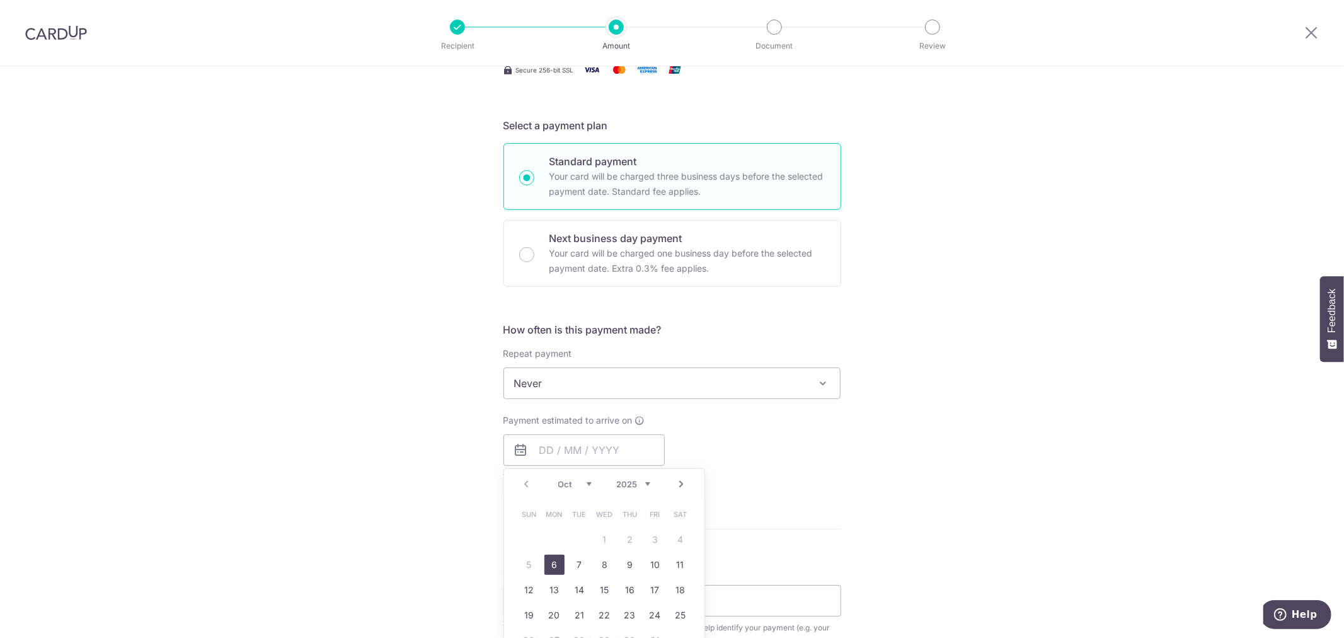
type input "[DATE]"
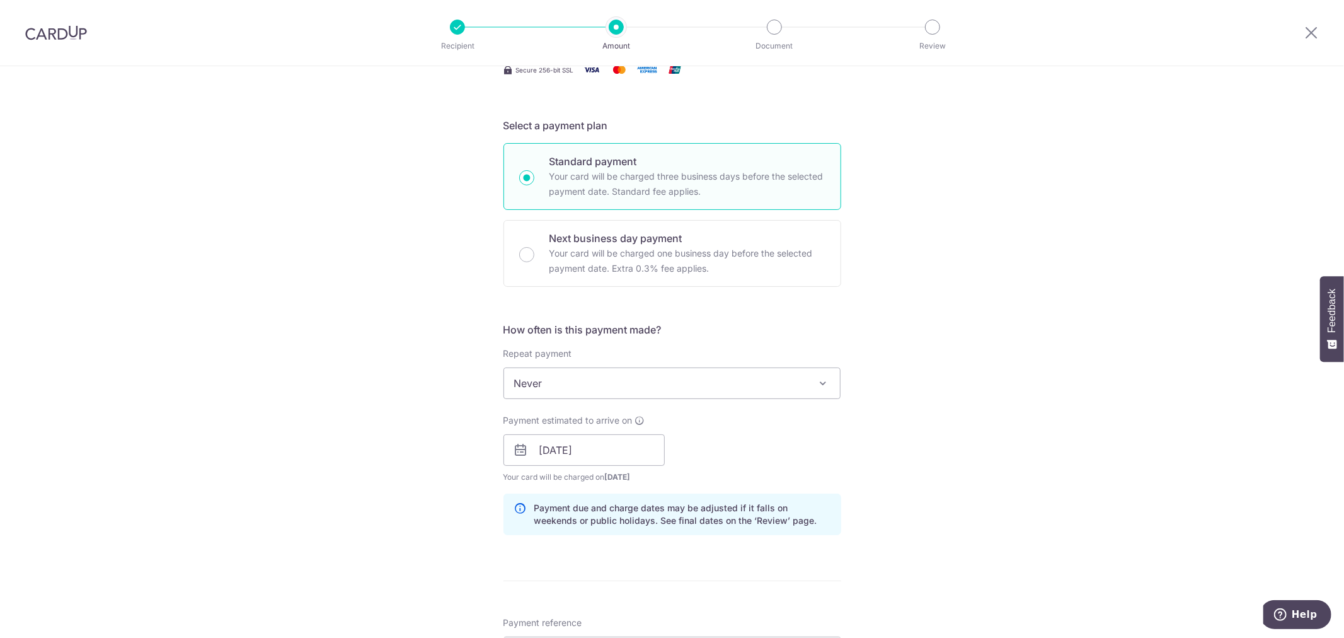
click at [379, 494] on div "Tell us more about your payment Enter payment amount SGD 42.04 42.04 Recipient …" at bounding box center [672, 455] width 1344 height 1243
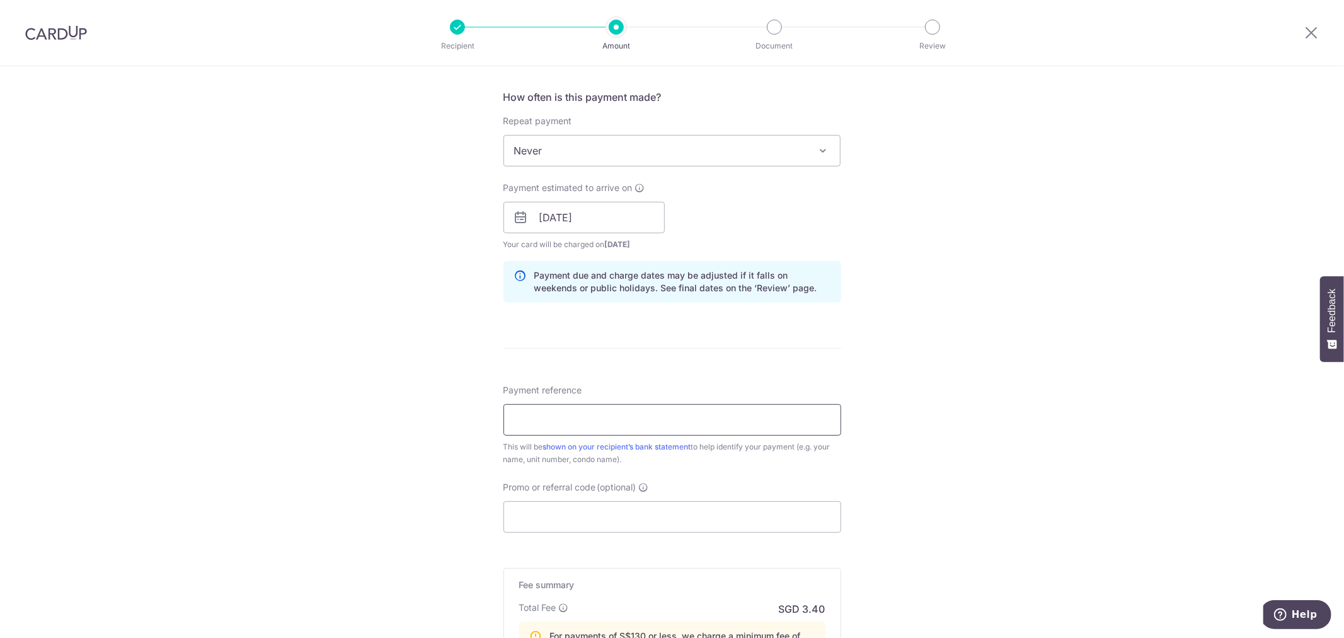
scroll to position [465, 0]
click at [561, 415] on input "Payment reference" at bounding box center [673, 419] width 338 height 32
click at [557, 411] on input "Payment reference" at bounding box center [673, 419] width 338 height 32
type input "Block 18 #11-54"
click at [621, 509] on input "Promo or referral code (optional)" at bounding box center [673, 516] width 338 height 32
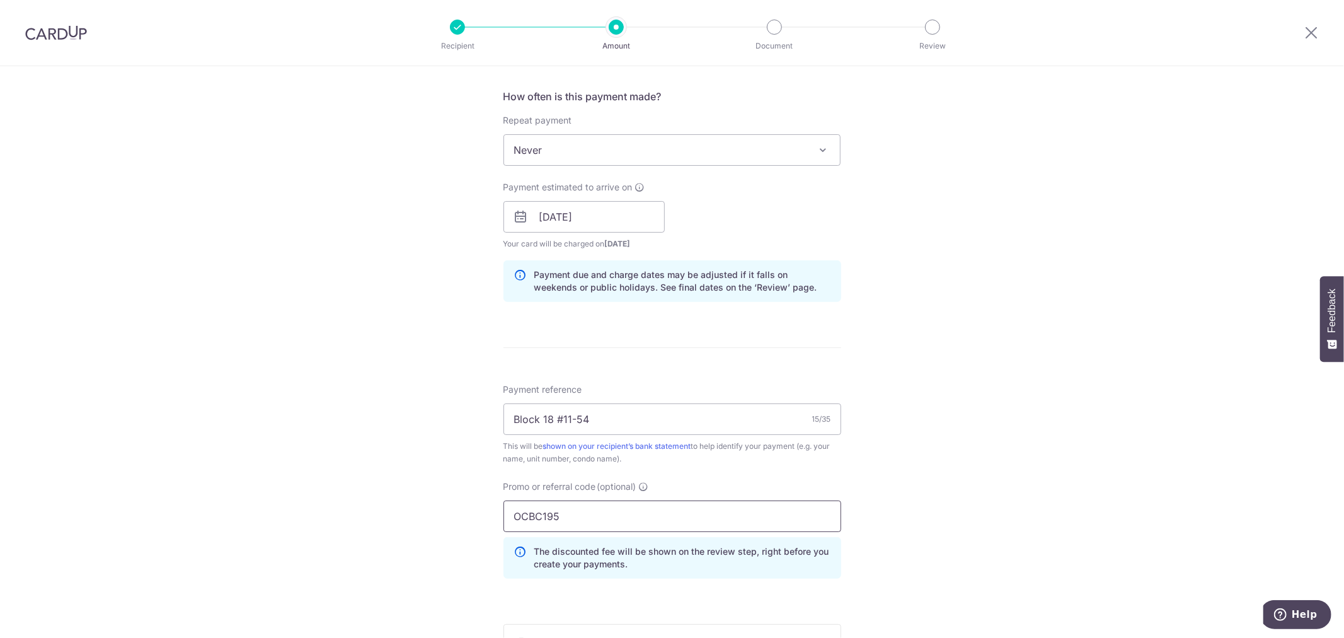
type input "OCBC195"
click at [414, 454] on div "Tell us more about your payment Enter payment amount SGD 42.04 42.04 Recipient …" at bounding box center [672, 251] width 1344 height 1300
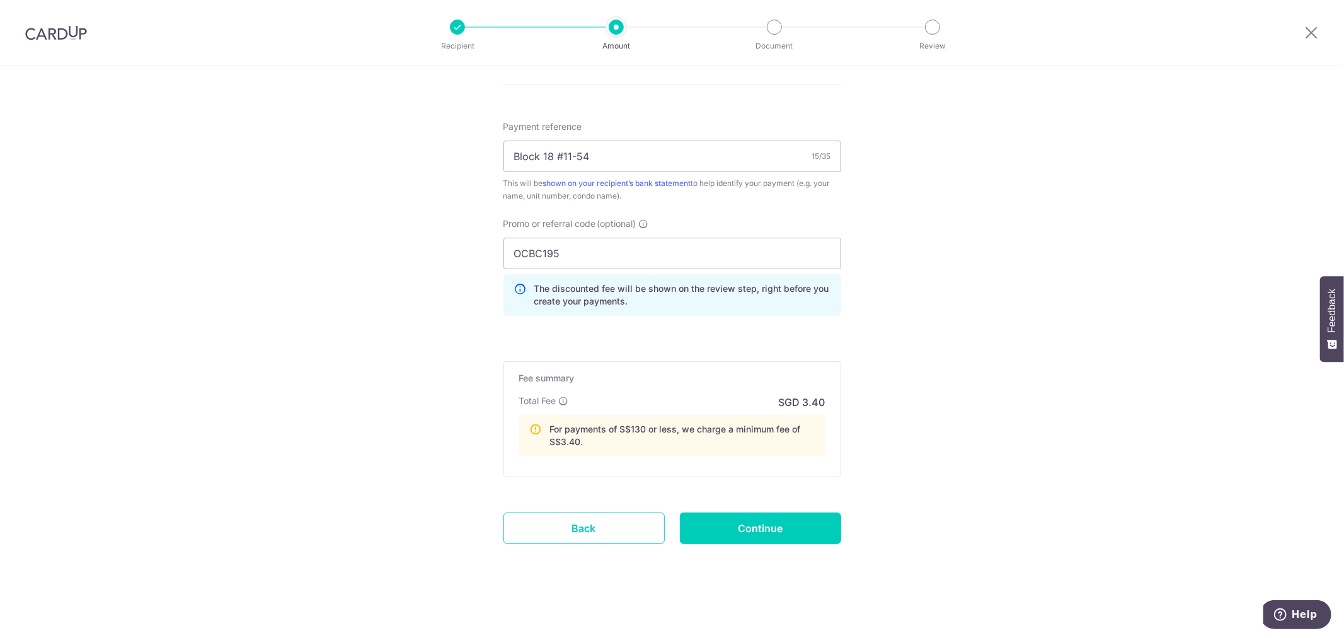
scroll to position [728, 0]
click at [752, 519] on input "Continue" at bounding box center [760, 528] width 161 height 32
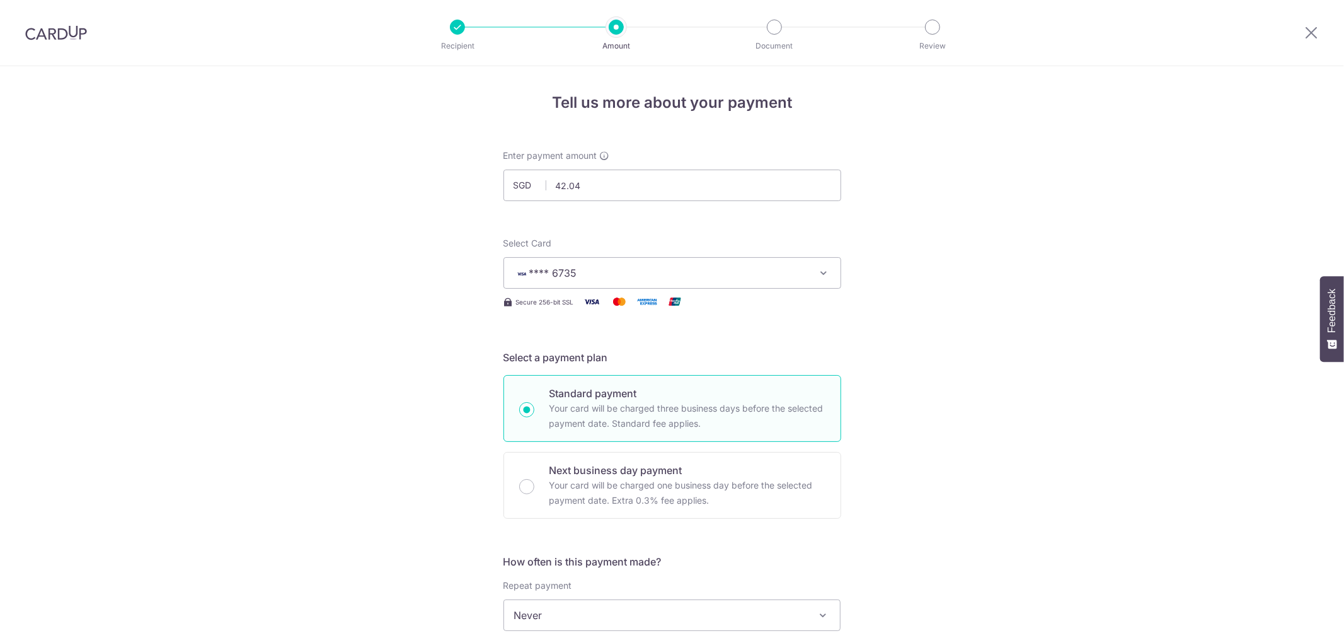
scroll to position [746, 0]
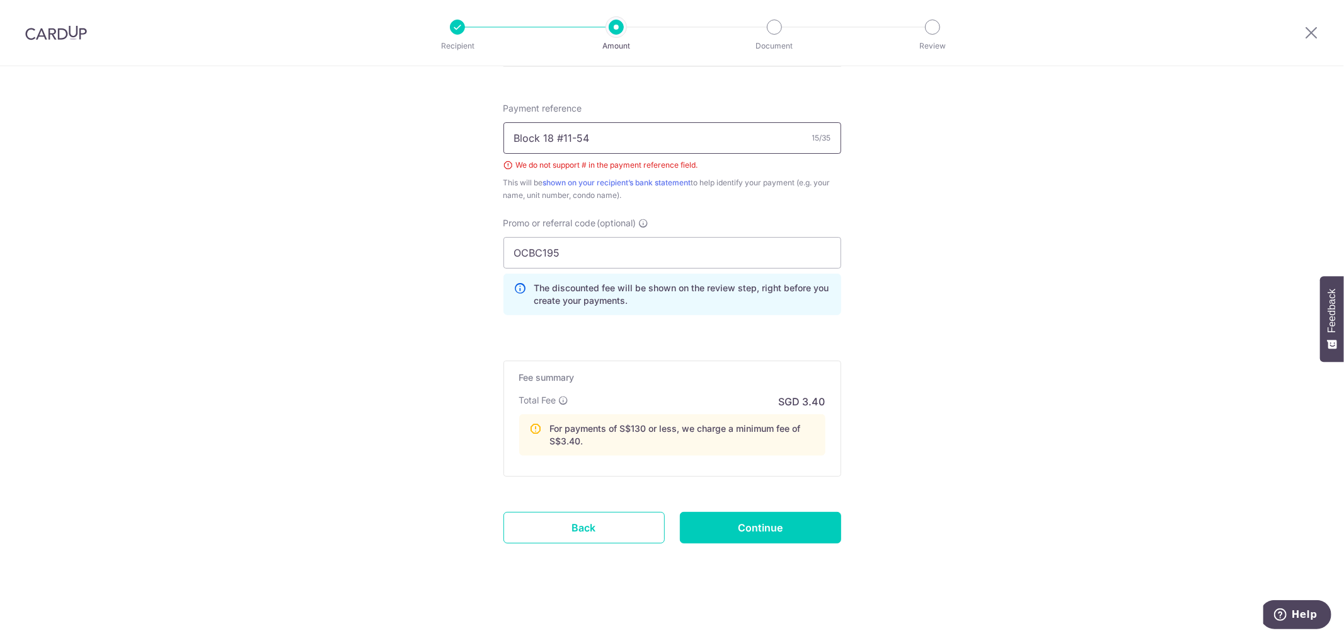
click at [562, 134] on input "Block 18 #11-54" at bounding box center [673, 138] width 338 height 32
type input "Block 18 11-54"
click at [780, 530] on input "Continue" at bounding box center [760, 528] width 161 height 32
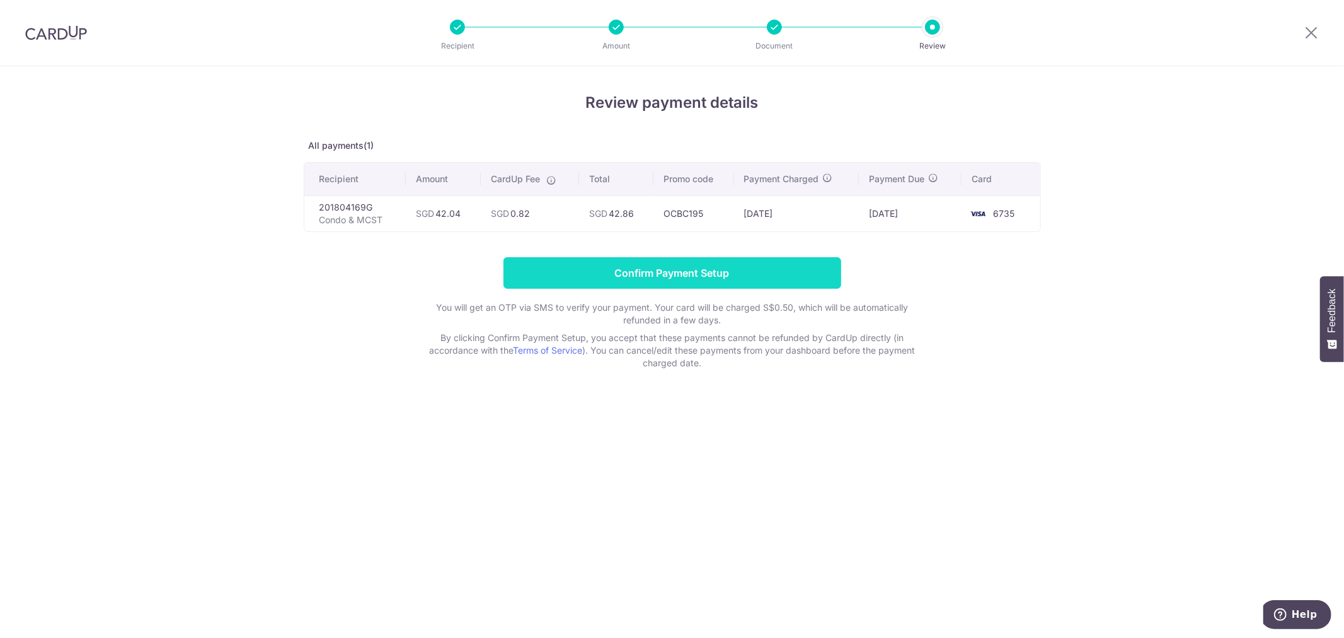
click at [758, 274] on input "Confirm Payment Setup" at bounding box center [673, 273] width 338 height 32
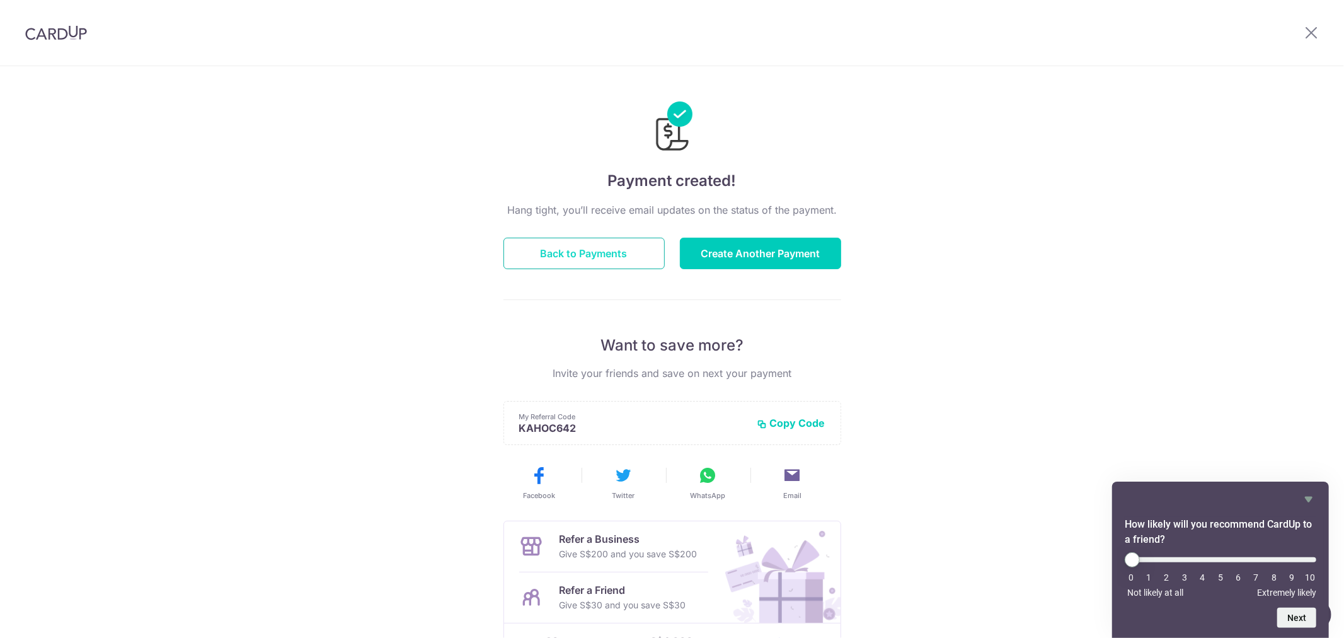
click at [645, 255] on button "Back to Payments" at bounding box center [584, 254] width 161 height 32
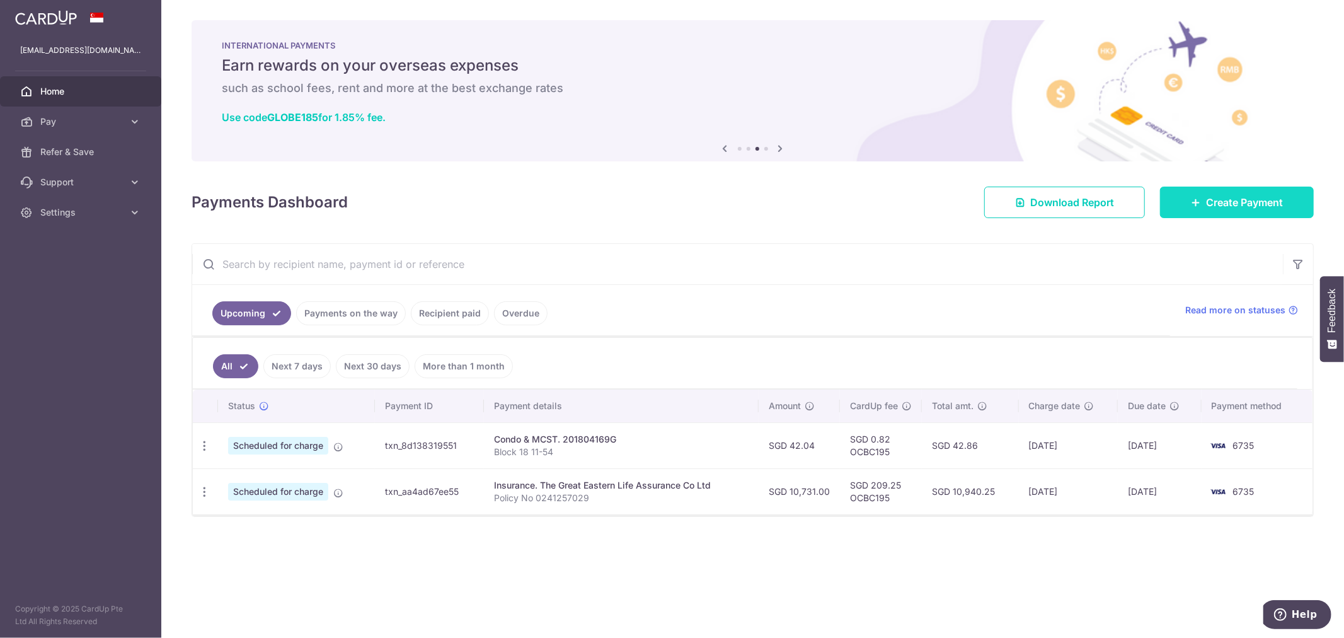
click at [1227, 205] on span "Create Payment" at bounding box center [1244, 202] width 77 height 15
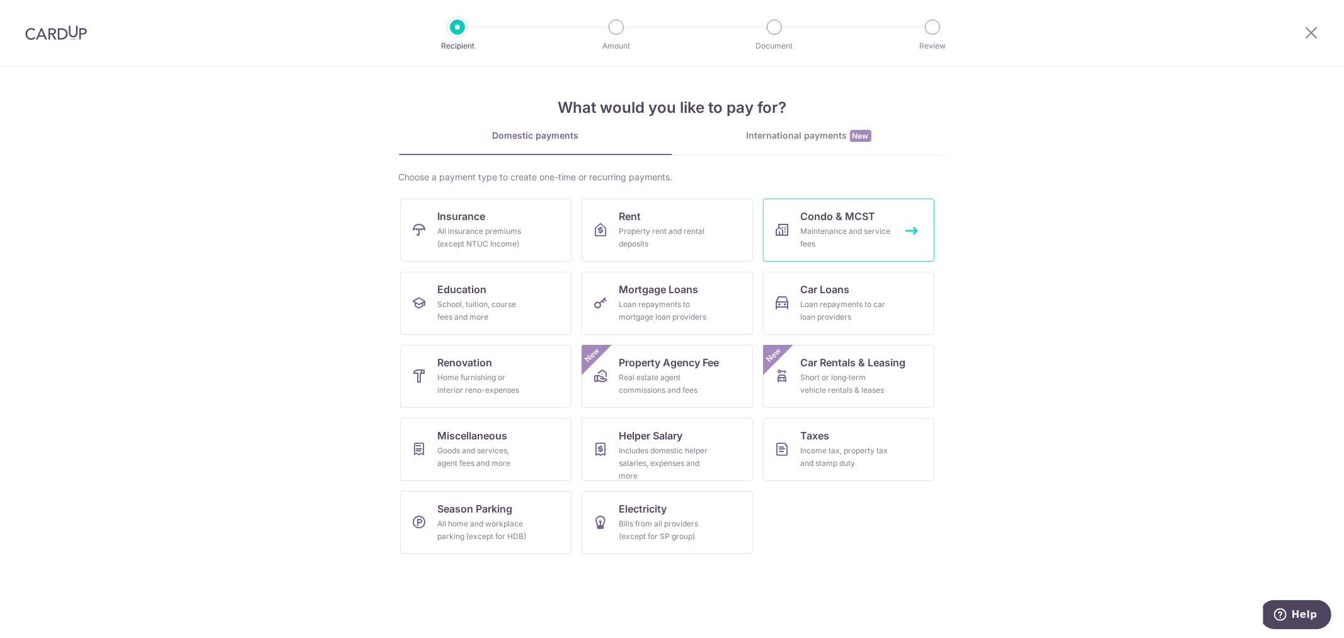
click at [852, 222] on span "Condo & MCST" at bounding box center [838, 216] width 75 height 15
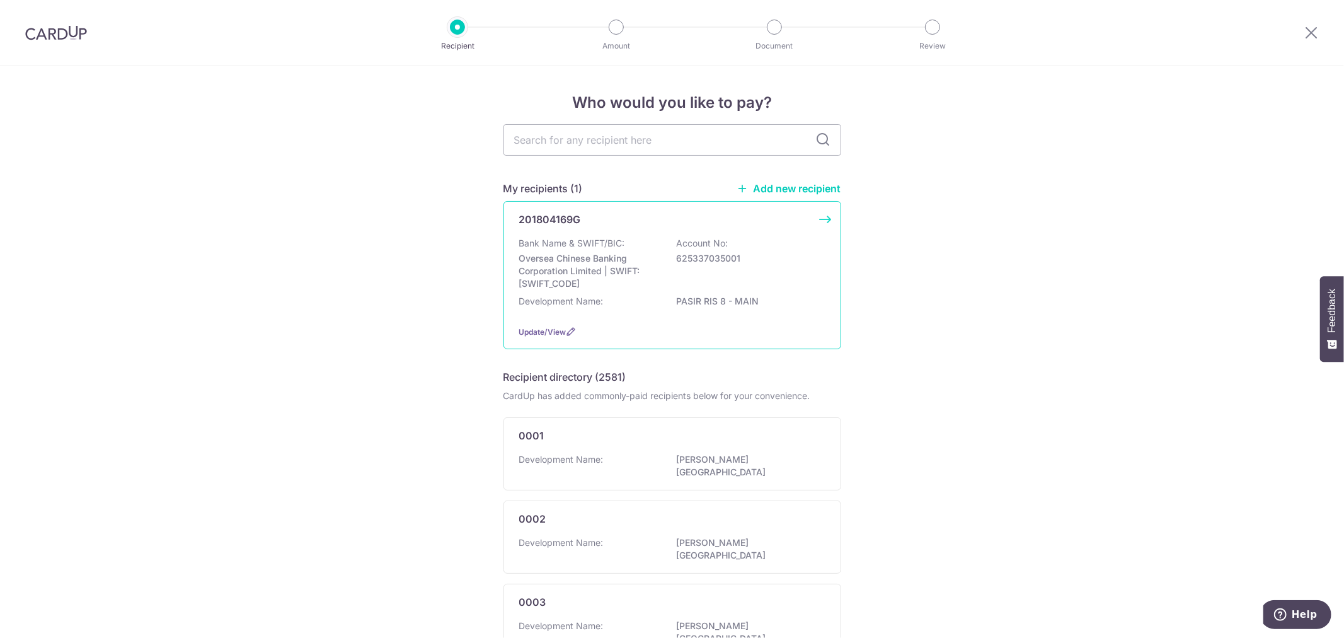
click at [637, 248] on div "Bank Name & SWIFT/BIC: Oversea Chinese Banking Corporation Limited | SWIFT: [SW…" at bounding box center [672, 263] width 306 height 53
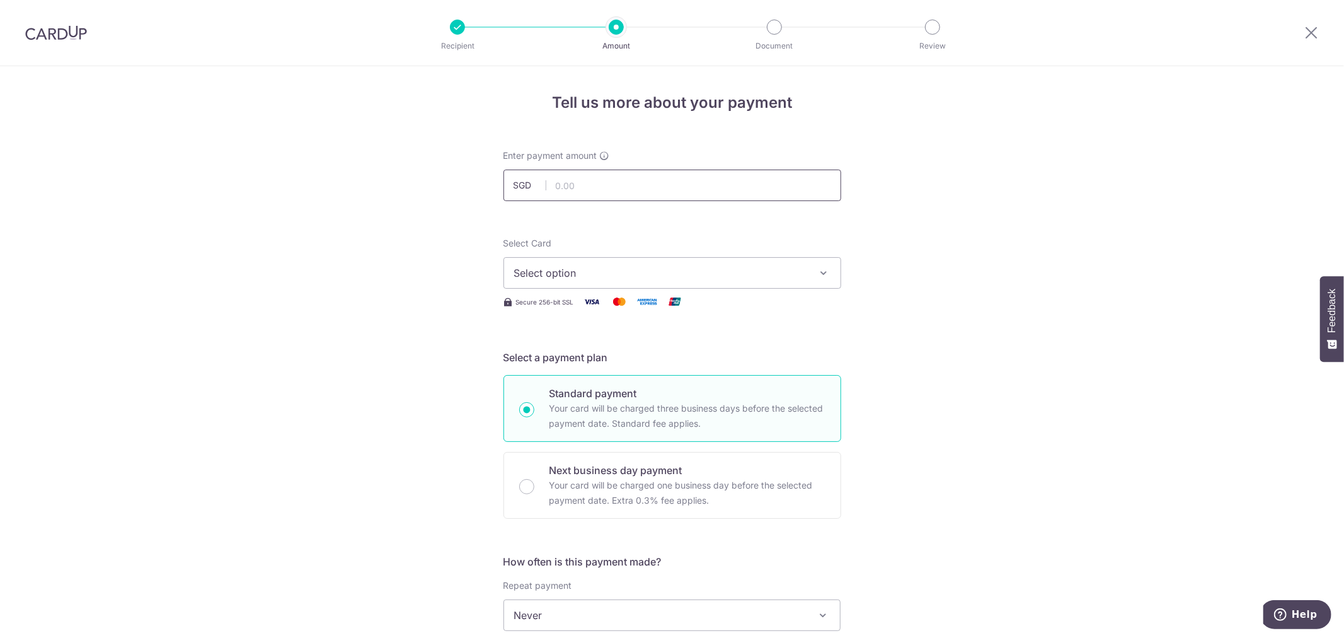
click at [565, 184] on input "text" at bounding box center [673, 186] width 338 height 32
type input "828.77"
click at [354, 288] on div "Tell us more about your payment Enter payment amount SGD 828.77 828.77 Select C…" at bounding box center [672, 636] width 1344 height 1140
click at [551, 263] on button "Select option" at bounding box center [673, 273] width 338 height 32
click at [580, 361] on span "**** 6735" at bounding box center [568, 362] width 48 height 15
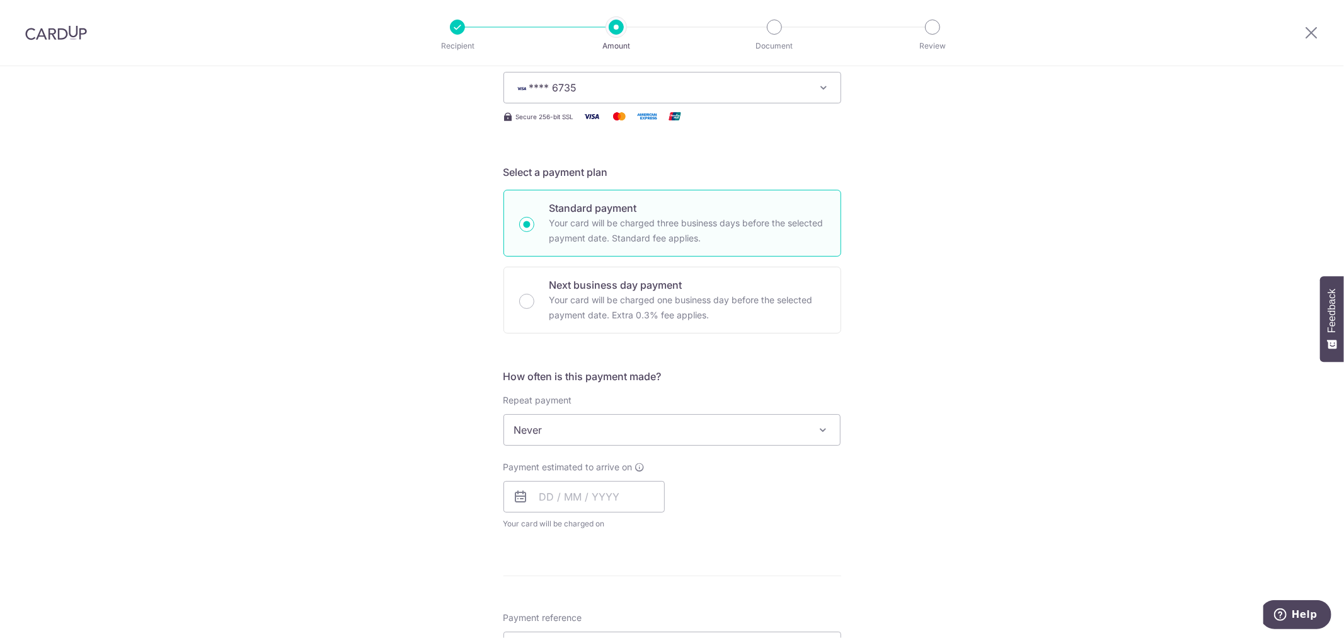
scroll to position [186, 0]
click at [551, 489] on input "text" at bounding box center [584, 496] width 161 height 32
click at [546, 608] on link "6" at bounding box center [554, 611] width 20 height 20
type input "[DATE]"
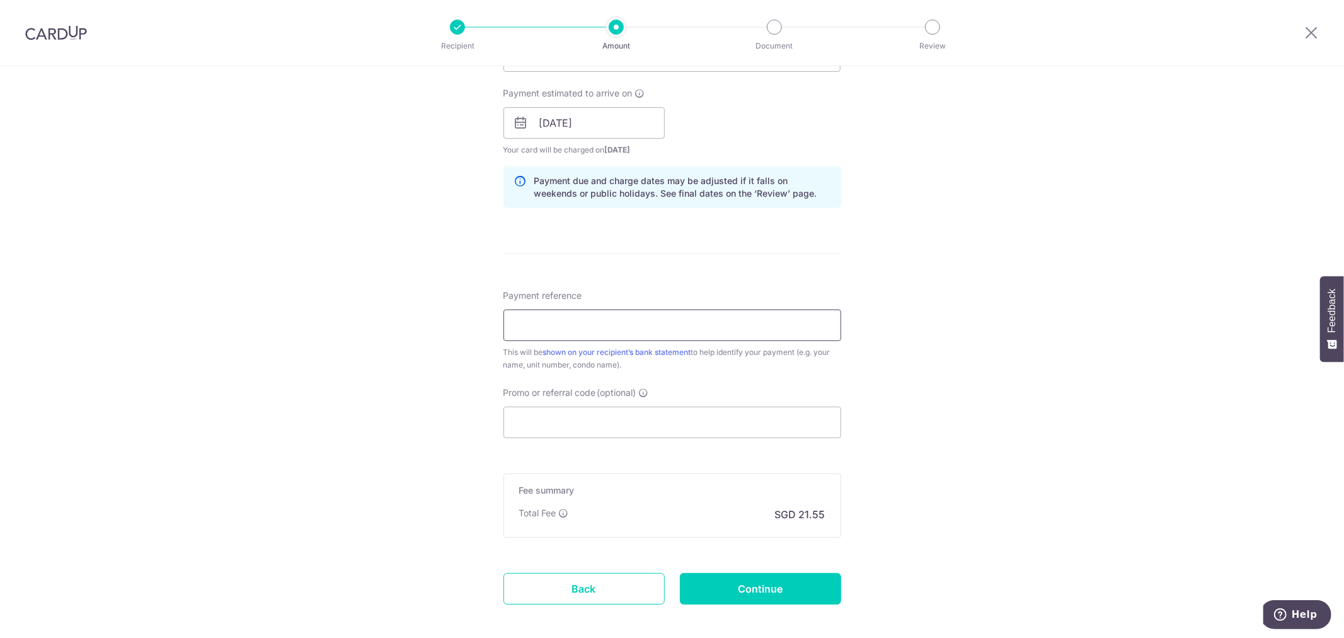
scroll to position [560, 0]
click at [572, 322] on input "Payment reference" at bounding box center [673, 325] width 338 height 32
type input "1"
type input "11-54 Block 18"
click at [443, 456] on div "Tell us more about your payment Enter payment amount SGD 828.77 828.77 Select C…" at bounding box center [672, 103] width 1344 height 1192
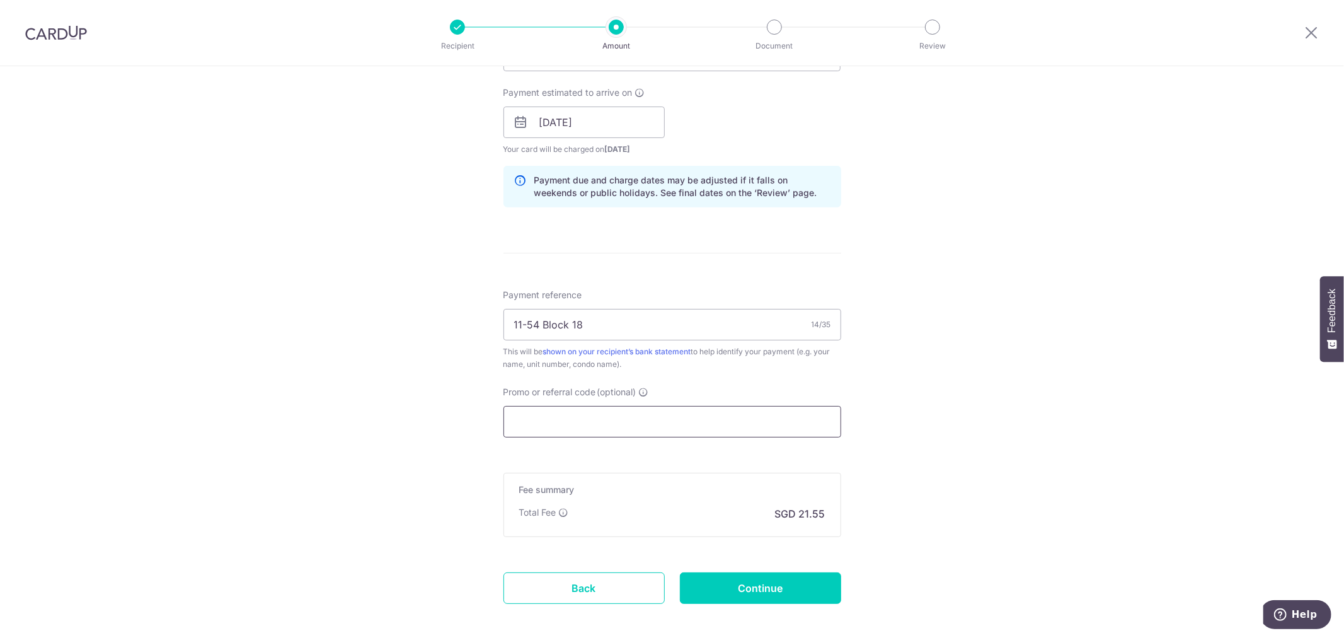
click at [601, 411] on input "Promo or referral code (optional)" at bounding box center [673, 422] width 338 height 32
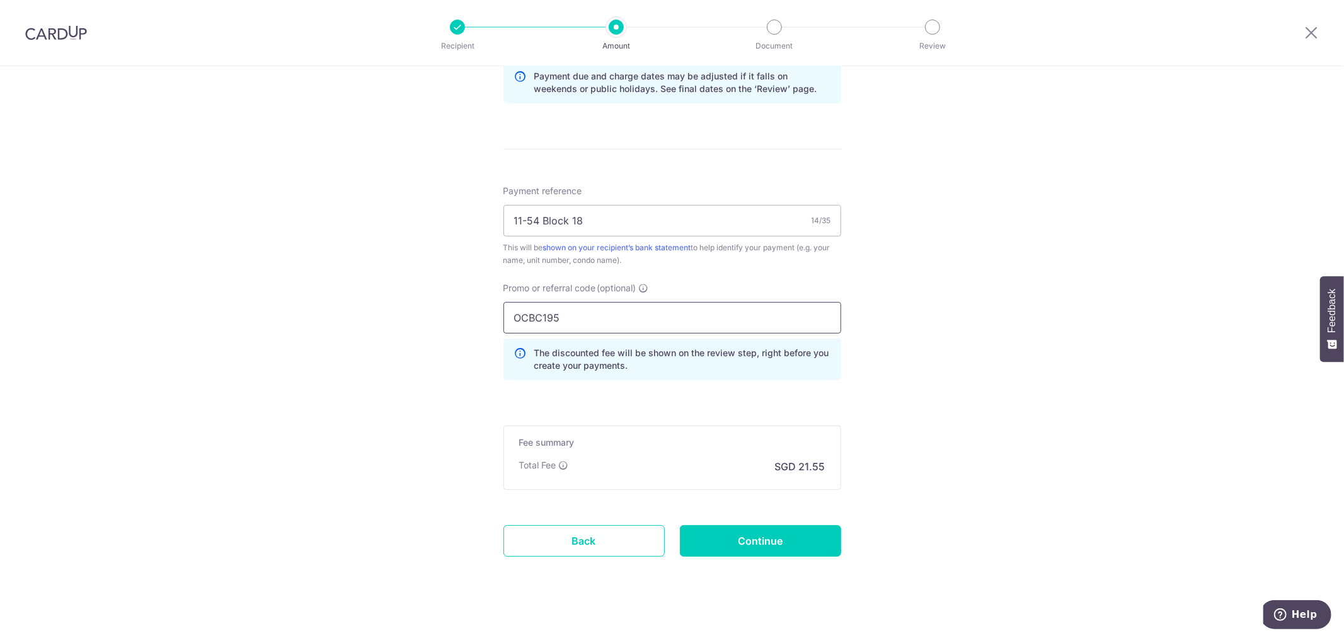
scroll to position [677, 0]
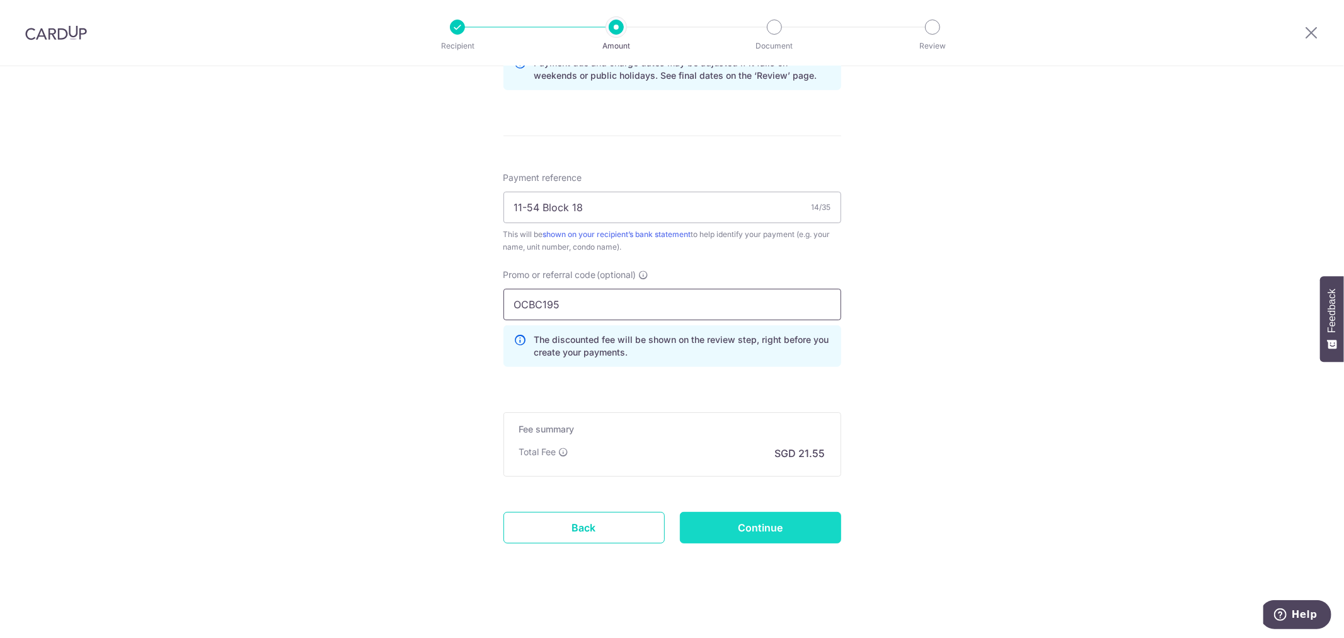
type input "OCBC195"
click at [728, 532] on input "Continue" at bounding box center [760, 528] width 161 height 32
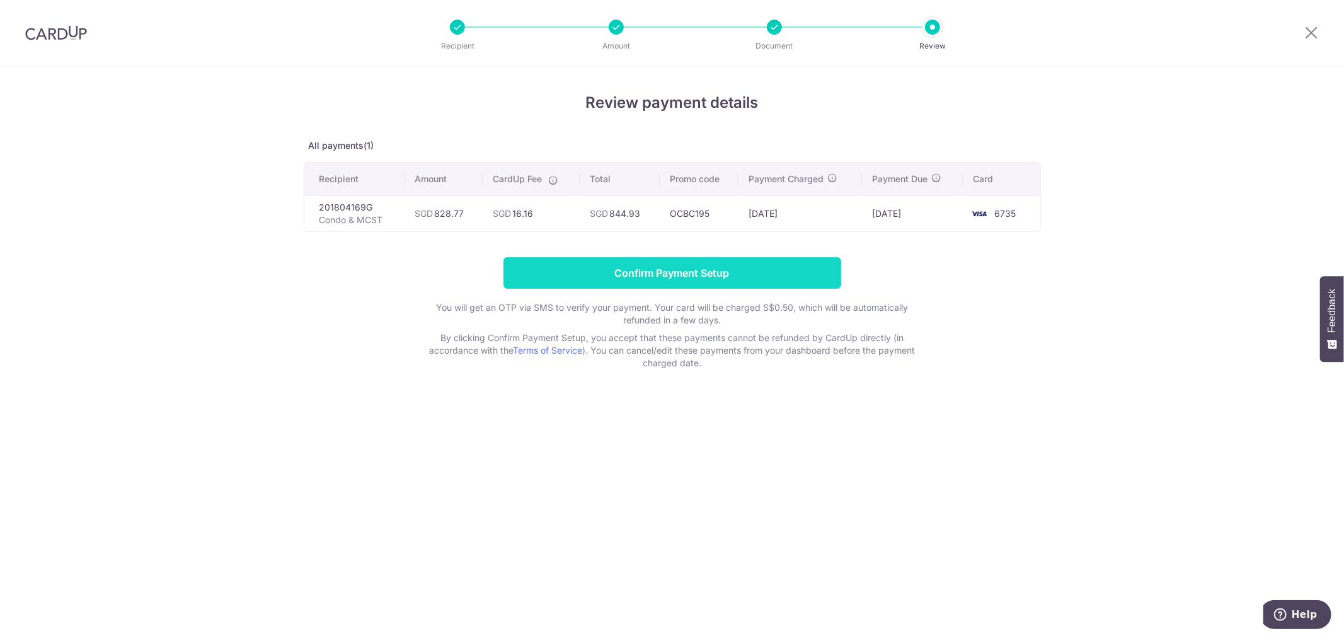
click at [580, 268] on input "Confirm Payment Setup" at bounding box center [673, 273] width 338 height 32
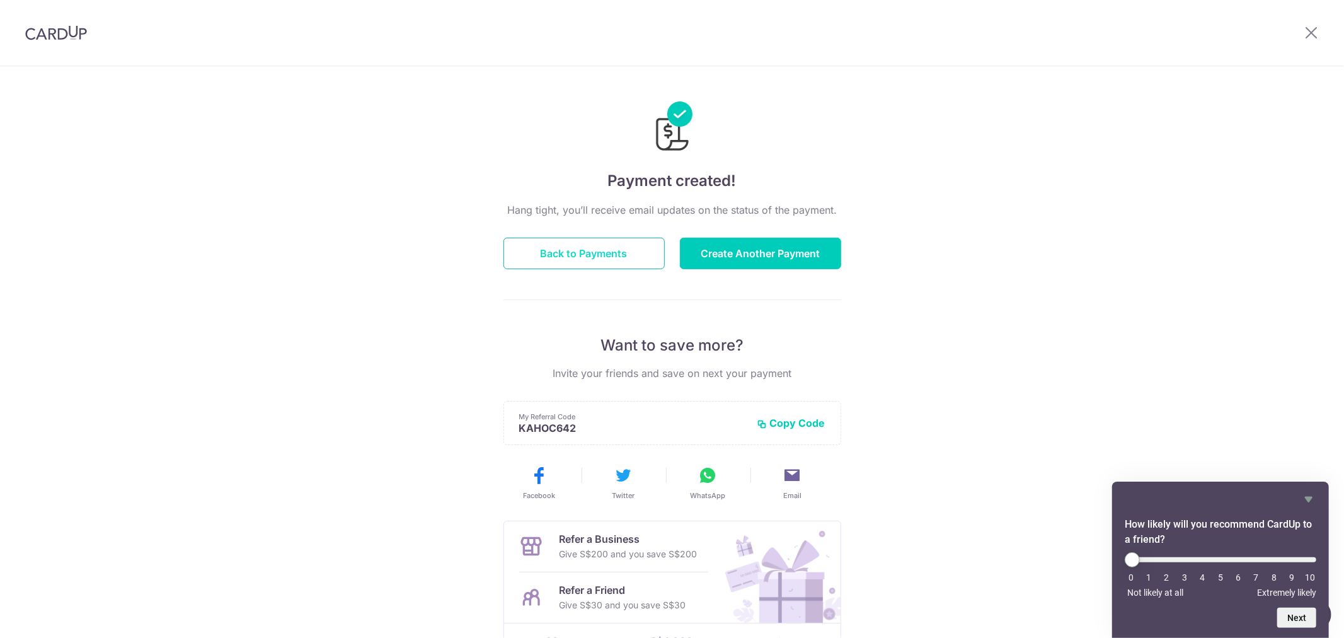
click at [627, 247] on button "Back to Payments" at bounding box center [584, 254] width 161 height 32
